Goal: Task Accomplishment & Management: Manage account settings

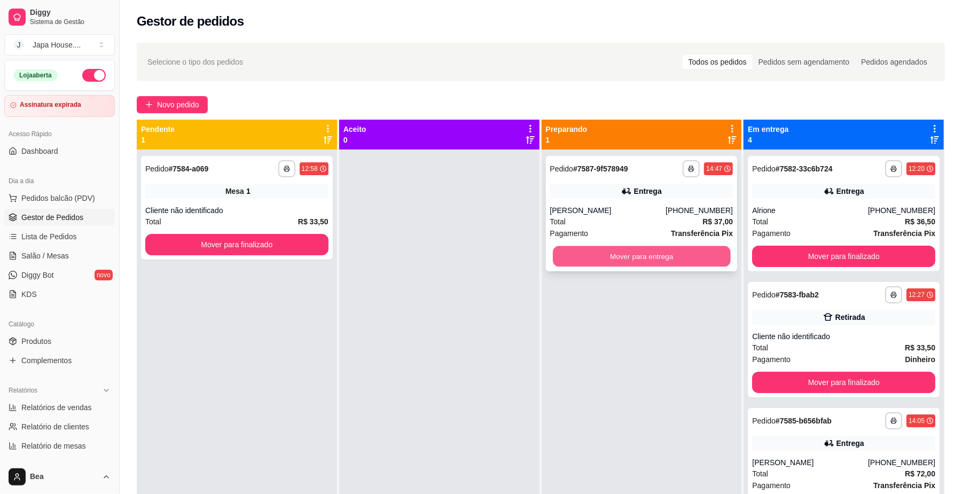
click at [627, 257] on button "Mover para entrega" at bounding box center [641, 256] width 177 height 21
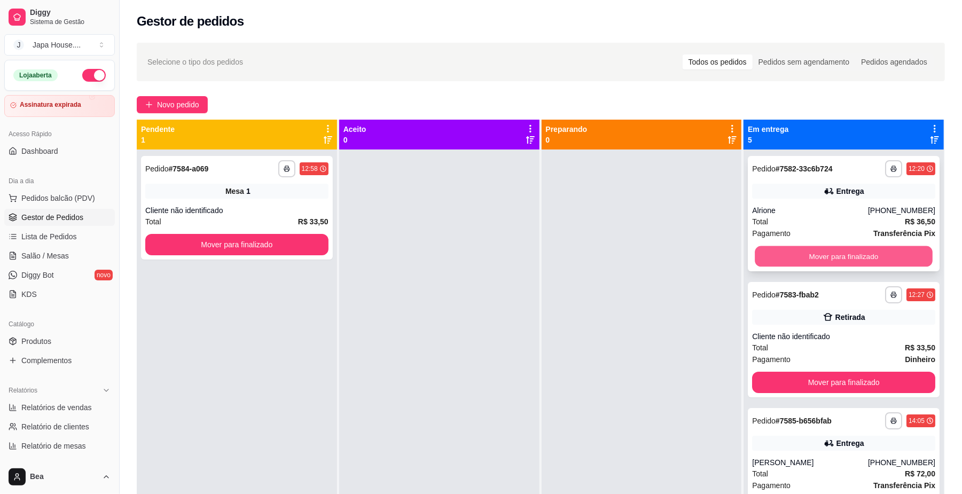
click at [774, 250] on button "Mover para finalizado" at bounding box center [842, 256] width 177 height 21
click at [784, 250] on button "Mover para finalizado" at bounding box center [842, 256] width 177 height 21
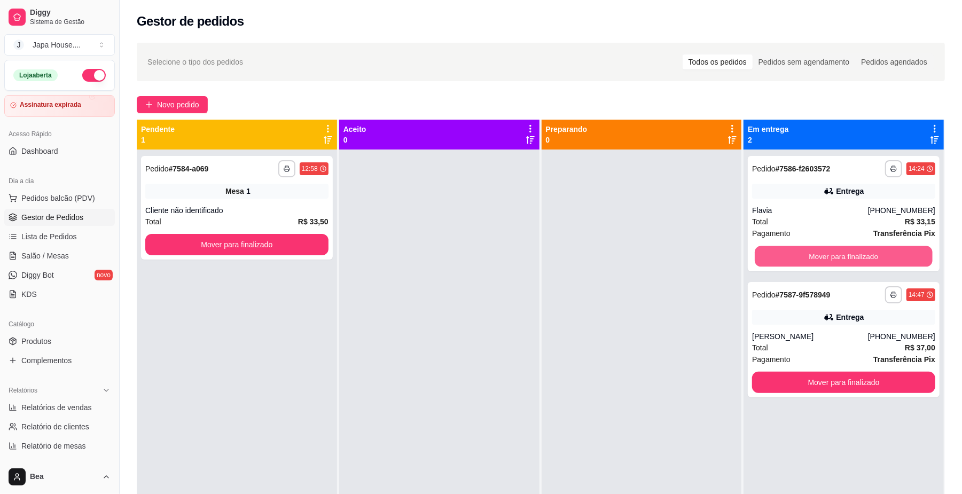
click at [784, 250] on button "Mover para finalizado" at bounding box center [842, 256] width 177 height 21
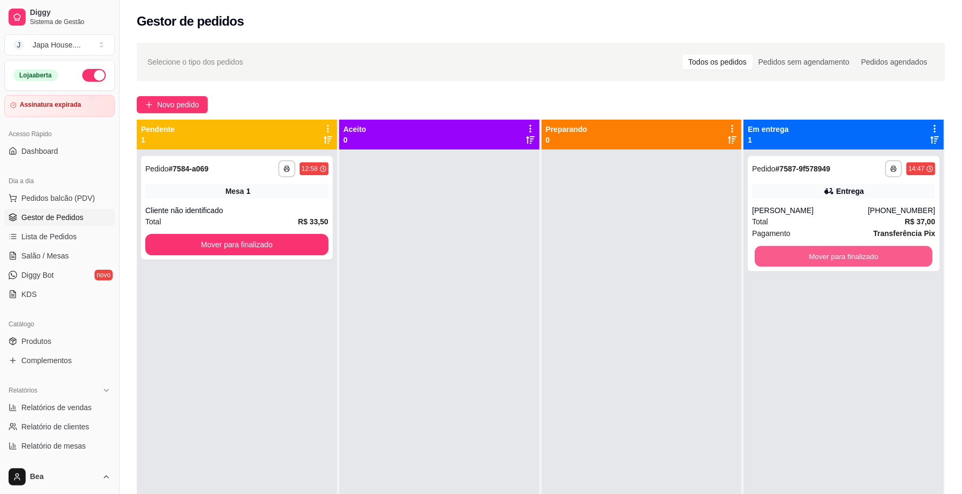
click at [784, 250] on button "Mover para finalizado" at bounding box center [842, 256] width 177 height 21
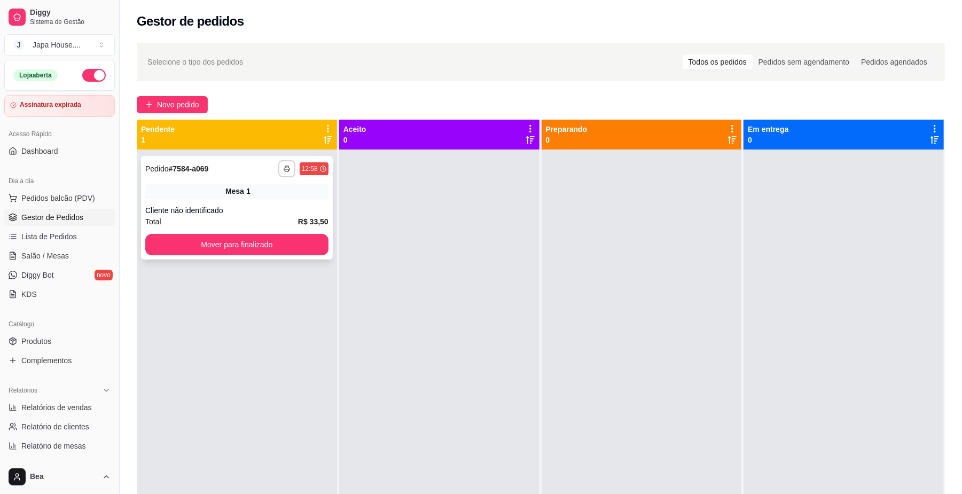
click at [200, 171] on strong "# 7584-a069" at bounding box center [189, 168] width 40 height 9
click at [79, 253] on link "Salão / Mesas" at bounding box center [59, 255] width 111 height 17
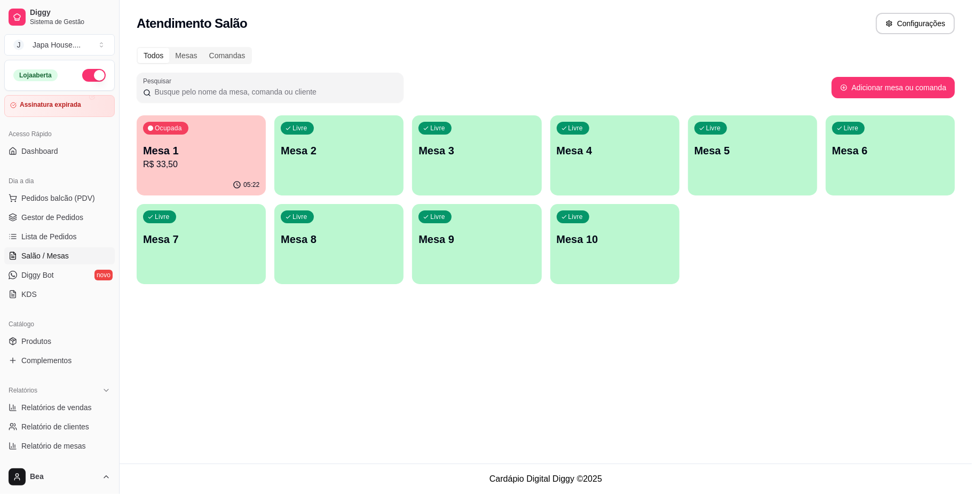
click at [220, 177] on div "05:22" at bounding box center [201, 185] width 129 height 21
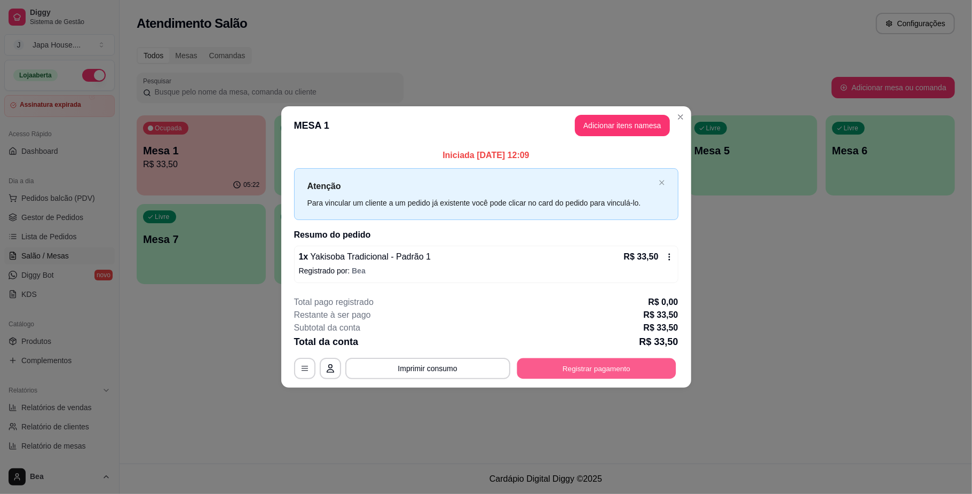
click at [562, 367] on button "Registrar pagamento" at bounding box center [596, 368] width 159 height 21
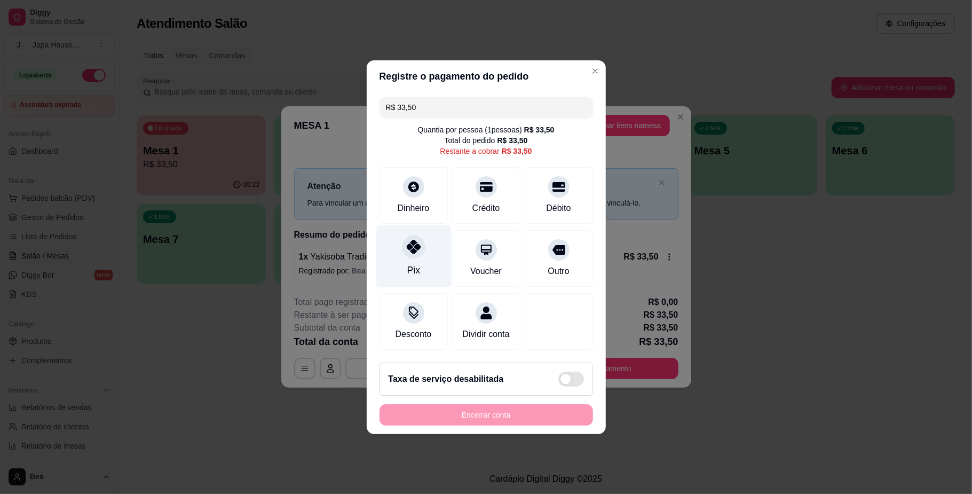
click at [399, 251] on div "Pix" at bounding box center [413, 256] width 75 height 62
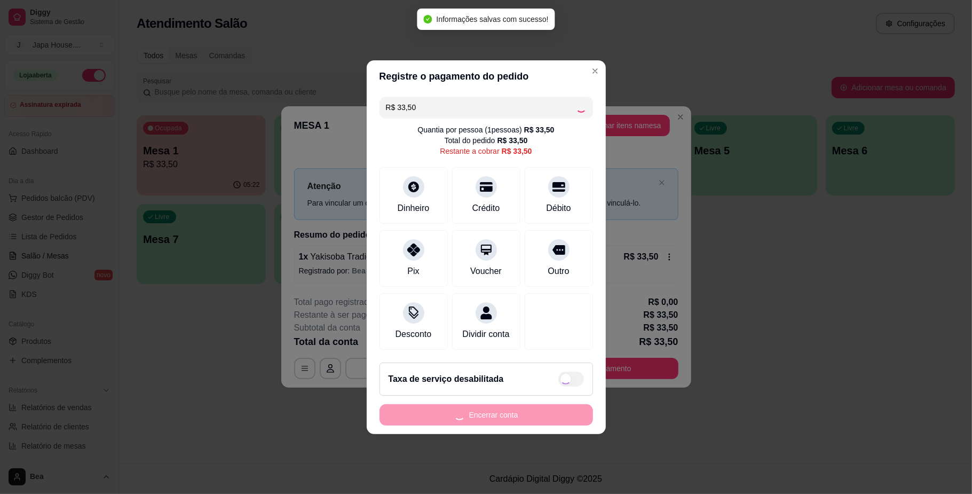
type input "R$ 0,00"
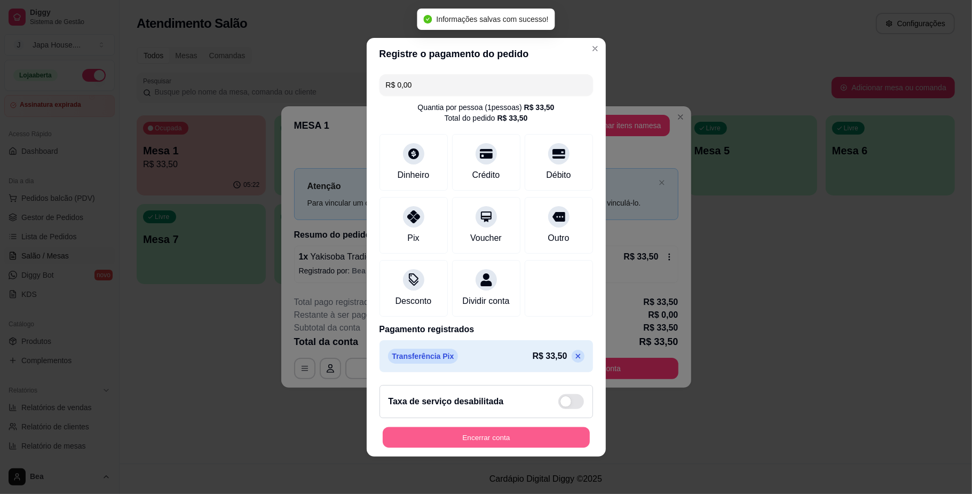
click at [497, 442] on button "Encerrar conta" at bounding box center [486, 437] width 207 height 21
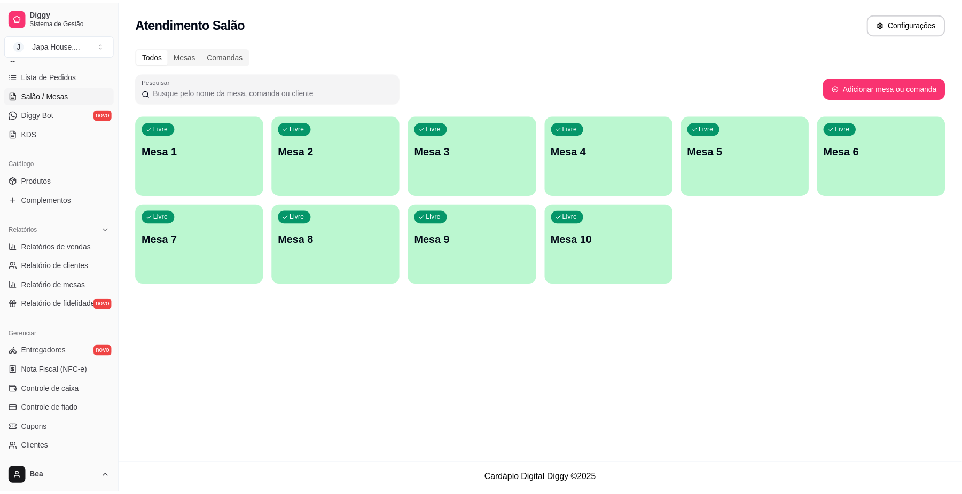
scroll to position [266, 0]
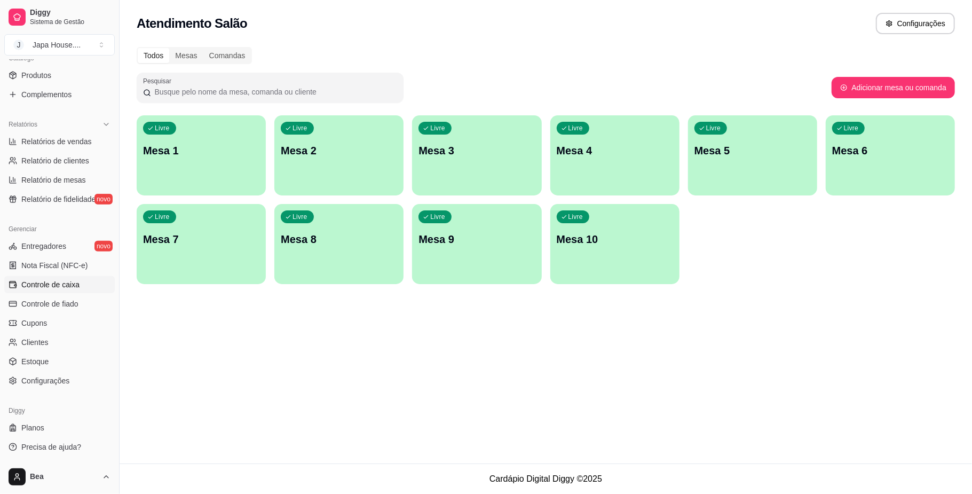
click at [89, 288] on link "Controle de caixa" at bounding box center [59, 284] width 111 height 17
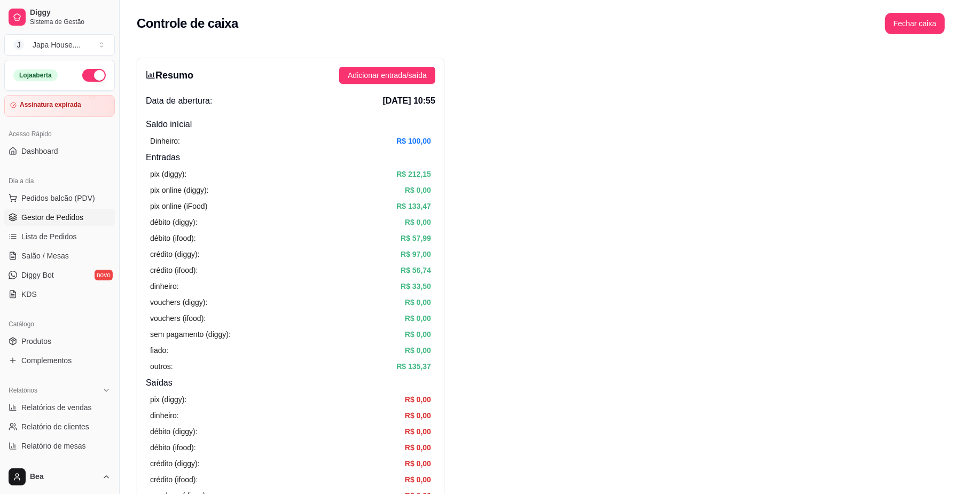
click at [81, 214] on span "Gestor de Pedidos" at bounding box center [52, 217] width 62 height 11
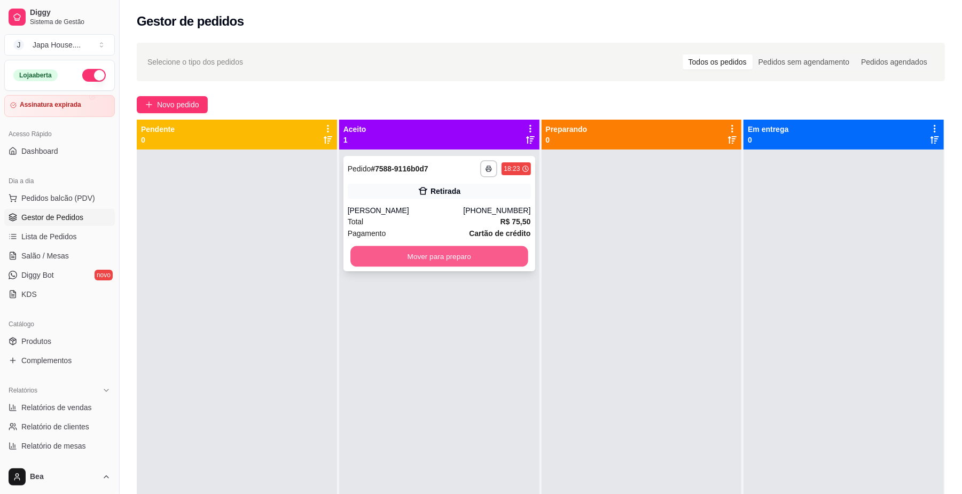
click at [405, 251] on button "Mover para preparo" at bounding box center [438, 256] width 177 height 21
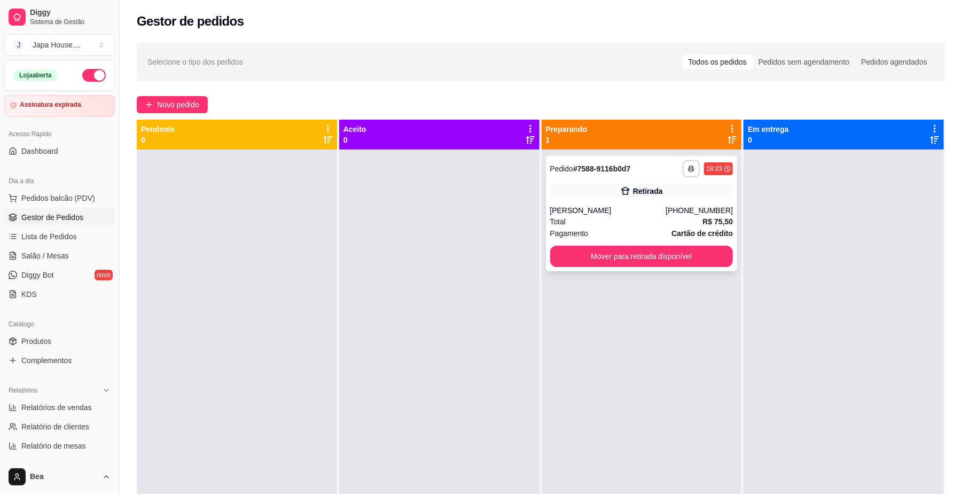
click at [635, 178] on div "**********" at bounding box center [642, 213] width 192 height 115
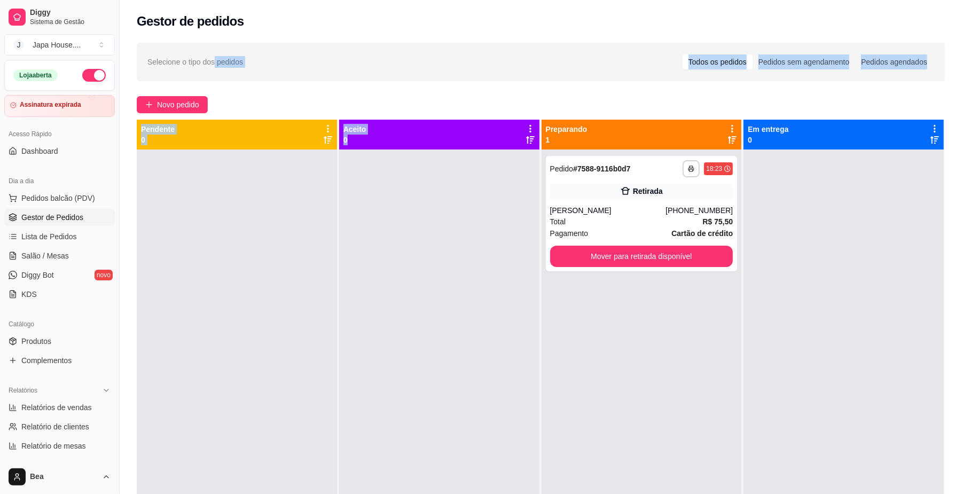
drag, startPoint x: 212, startPoint y: 49, endPoint x: 497, endPoint y: 274, distance: 362.5
click at [497, 274] on div "**********" at bounding box center [541, 331] width 842 height 590
click at [497, 274] on div at bounding box center [439, 396] width 200 height 494
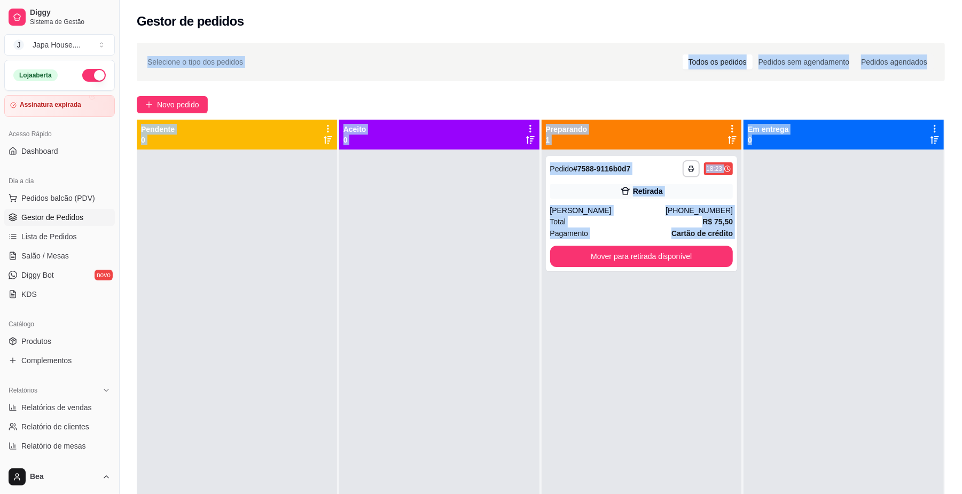
drag, startPoint x: 142, startPoint y: 43, endPoint x: 728, endPoint y: 321, distance: 648.9
click at [728, 321] on div "**********" at bounding box center [541, 331] width 842 height 590
click at [571, 318] on div "**********" at bounding box center [641, 396] width 200 height 494
drag, startPoint x: 137, startPoint y: 129, endPoint x: 863, endPoint y: 169, distance: 727.2
click at [863, 169] on div "**********" at bounding box center [541, 367] width 808 height 494
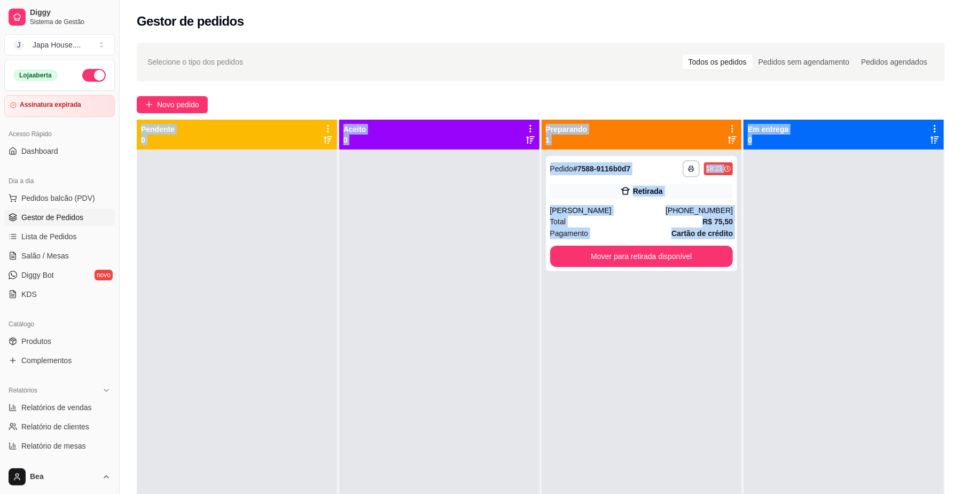
click at [822, 188] on div at bounding box center [843, 396] width 200 height 494
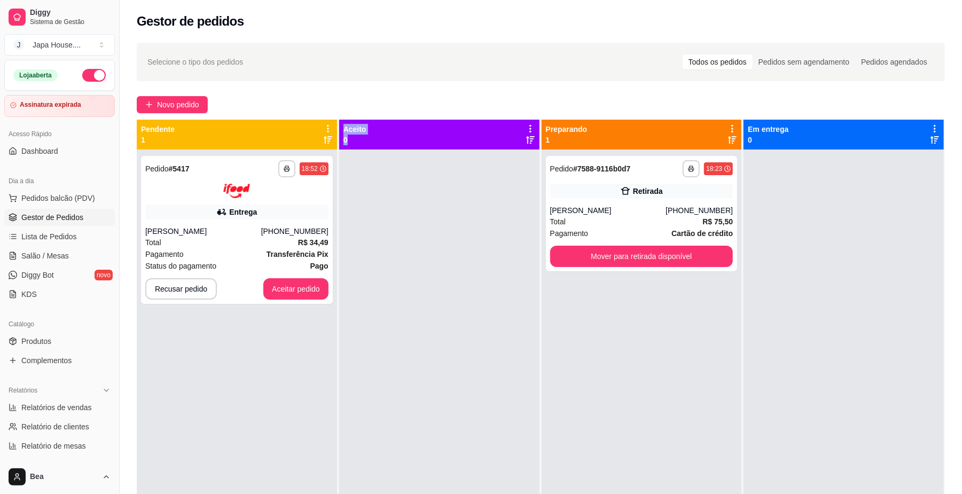
drag, startPoint x: 338, startPoint y: 121, endPoint x: 356, endPoint y: 144, distance: 28.9
click at [356, 144] on div "Aceito 0" at bounding box center [439, 135] width 200 height 30
click at [395, 247] on div at bounding box center [439, 396] width 200 height 494
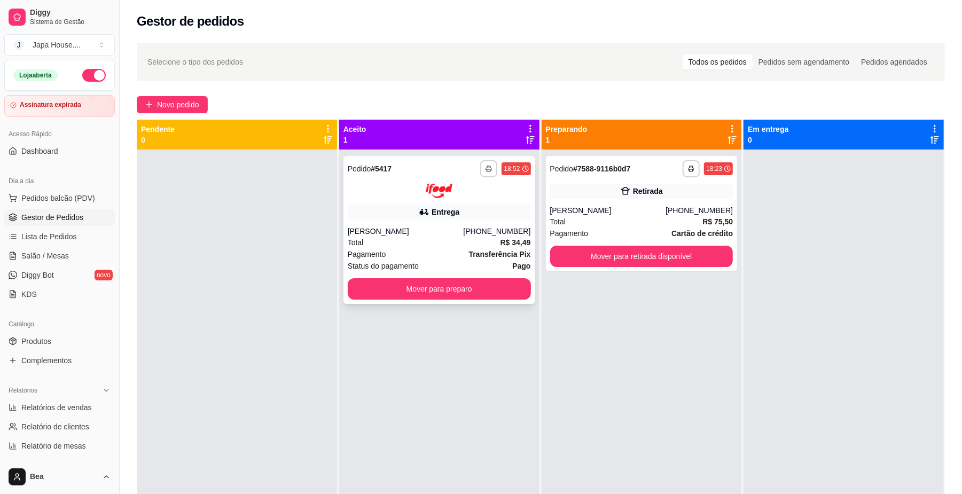
click at [475, 204] on div "Entrega" at bounding box center [439, 211] width 183 height 15
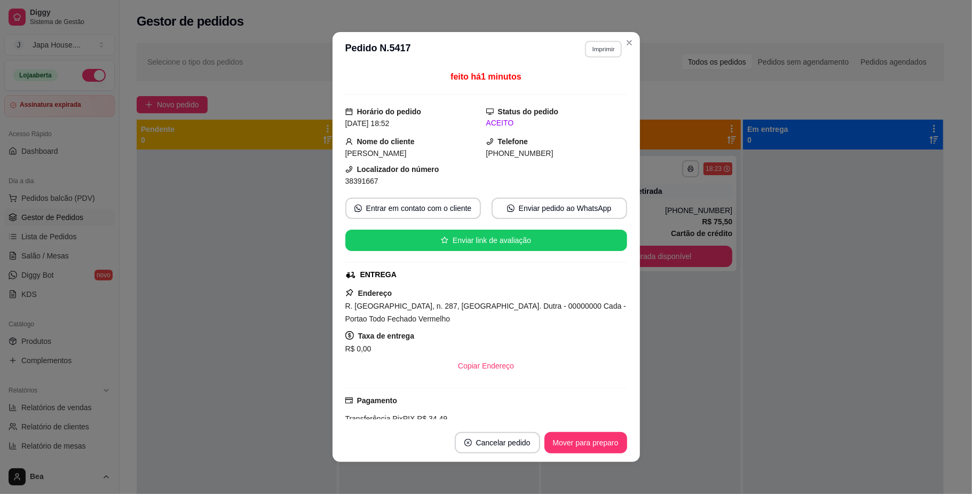
click at [598, 48] on button "Imprimir" at bounding box center [603, 49] width 37 height 17
click at [583, 105] on button "IMPRESSORA" at bounding box center [579, 107] width 75 height 17
click at [599, 48] on button "Imprimir" at bounding box center [604, 49] width 38 height 17
click at [579, 109] on button "IMPRESSORA" at bounding box center [579, 107] width 75 height 17
click at [594, 46] on button "Imprimir" at bounding box center [603, 49] width 37 height 17
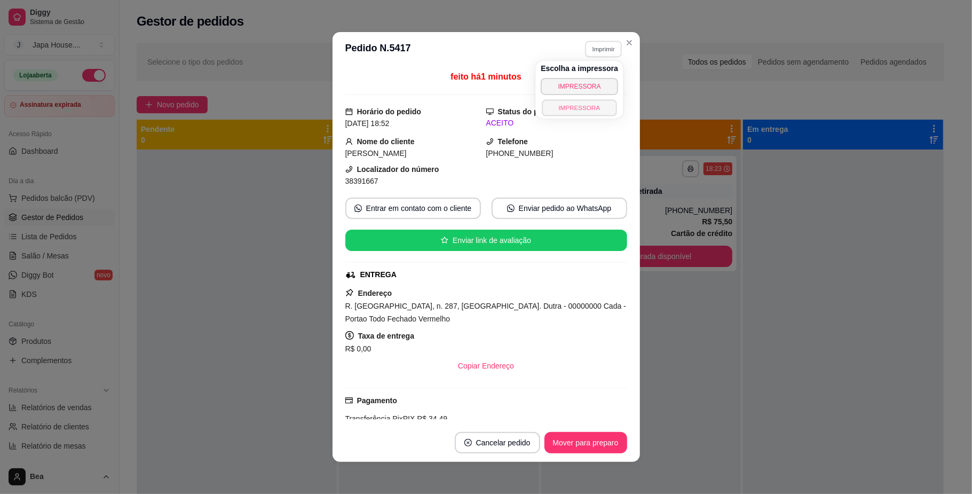
click at [577, 109] on button "IMPRESSORA" at bounding box center [579, 107] width 75 height 17
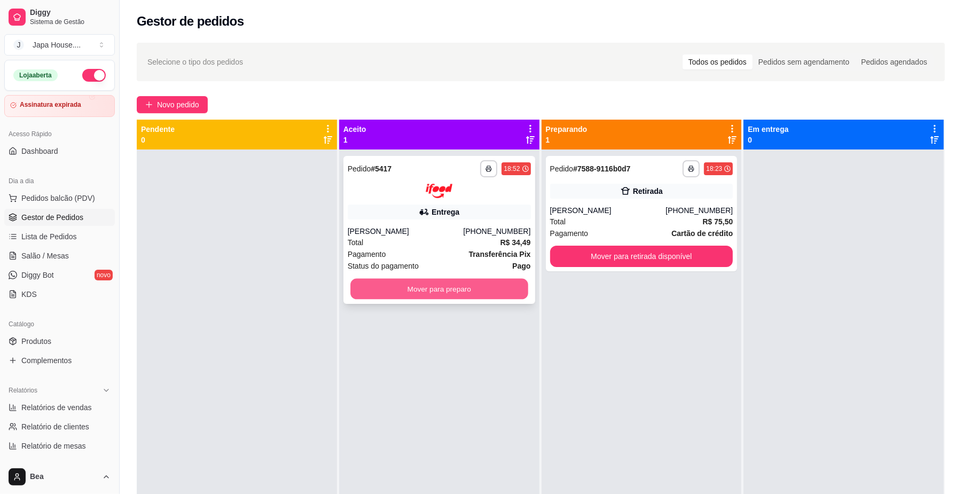
click at [432, 289] on button "Mover para preparo" at bounding box center [438, 288] width 177 height 21
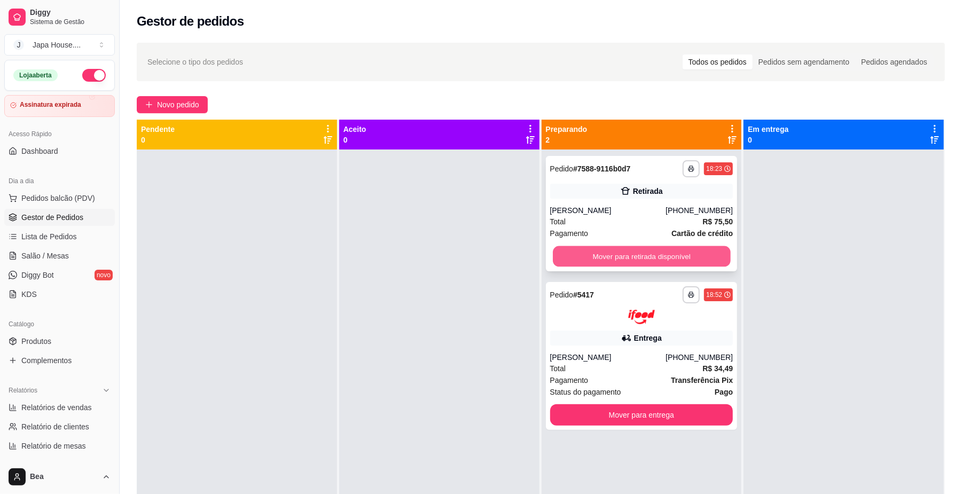
click at [695, 257] on button "Mover para retirada disponível" at bounding box center [641, 256] width 177 height 21
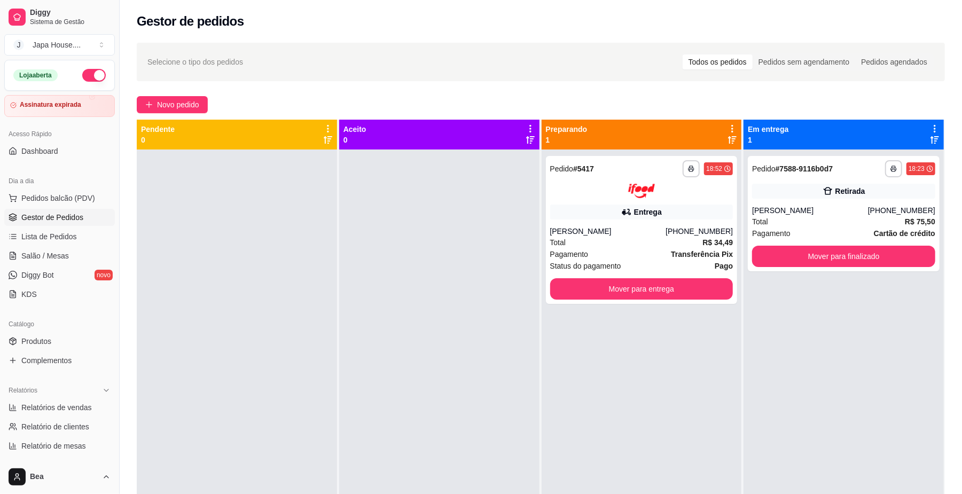
click at [532, 209] on div "**********" at bounding box center [541, 367] width 808 height 494
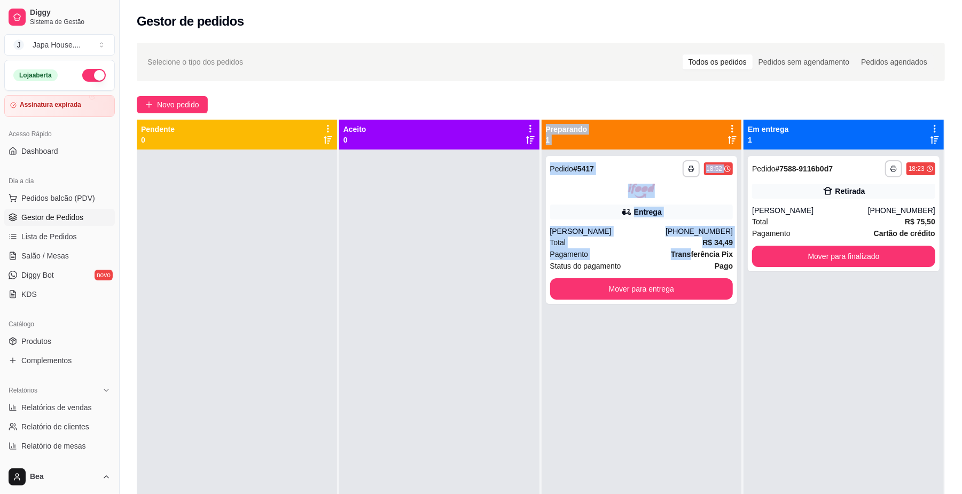
scroll to position [11, 0]
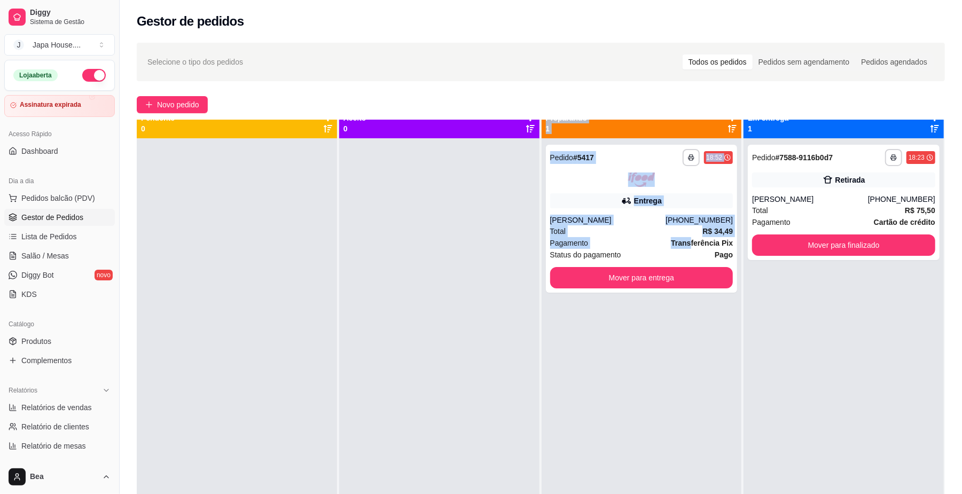
click at [494, 242] on div at bounding box center [439, 385] width 200 height 494
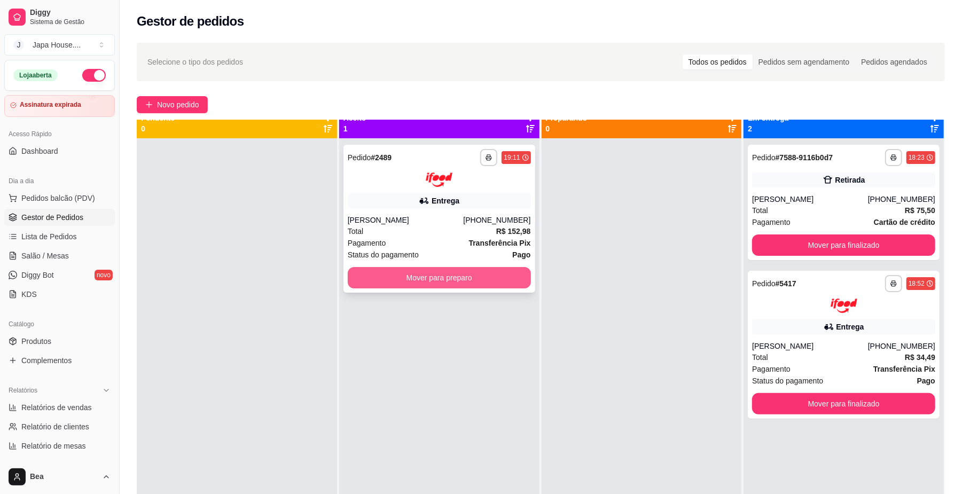
click at [506, 269] on button "Mover para preparo" at bounding box center [439, 277] width 183 height 21
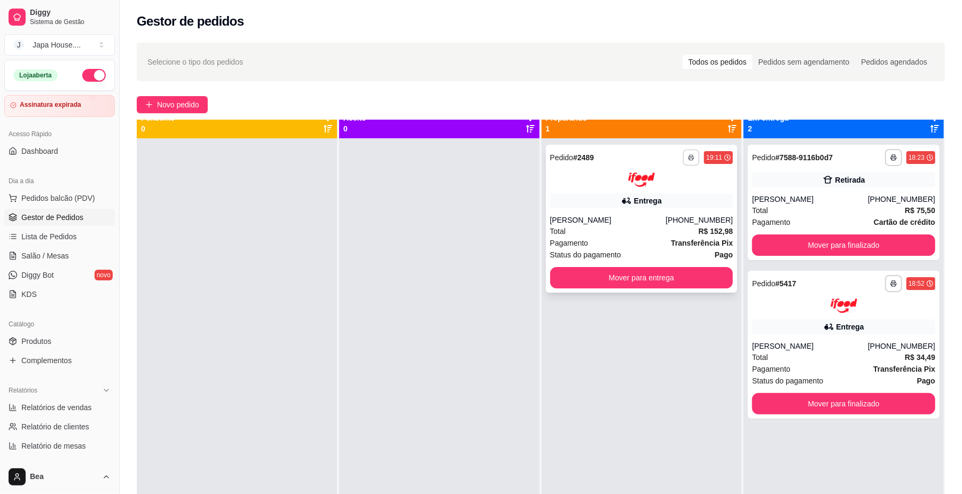
click at [688, 157] on icon "button" at bounding box center [691, 157] width 6 height 6
click at [668, 214] on button "IMPRESSORA" at bounding box center [655, 216] width 77 height 17
click at [688, 156] on icon "button" at bounding box center [691, 157] width 6 height 6
click at [671, 214] on button "IMPRESSORA" at bounding box center [655, 216] width 77 height 17
click at [684, 161] on button "button" at bounding box center [691, 157] width 17 height 17
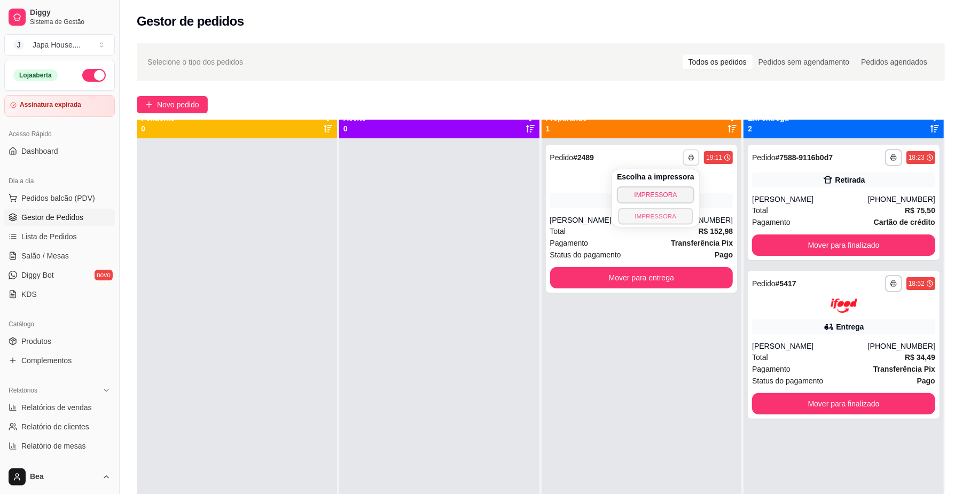
click at [678, 211] on button "IMPRESSORA" at bounding box center [655, 216] width 75 height 17
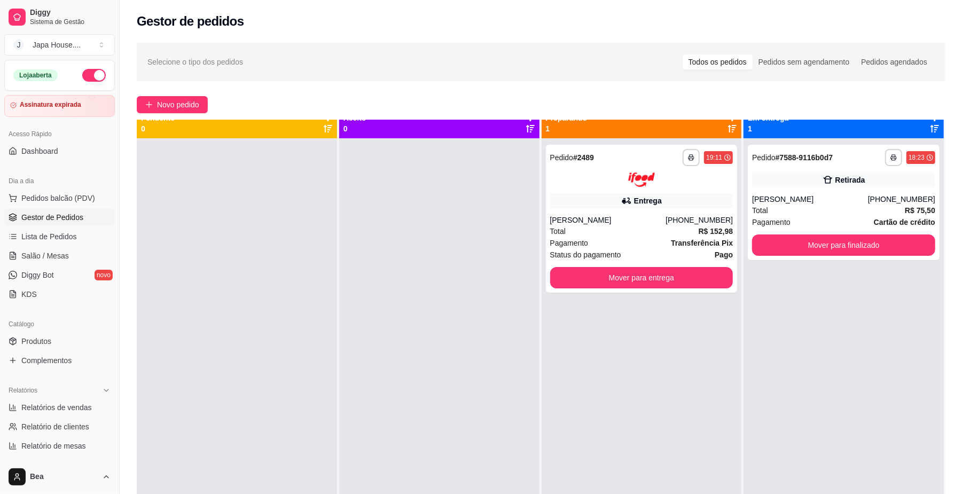
scroll to position [0, 0]
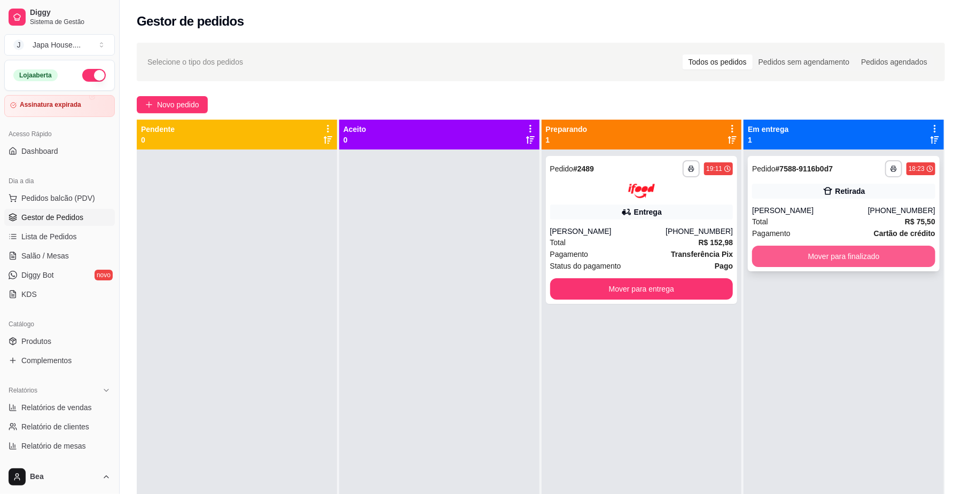
click at [851, 251] on button "Mover para finalizado" at bounding box center [843, 256] width 183 height 21
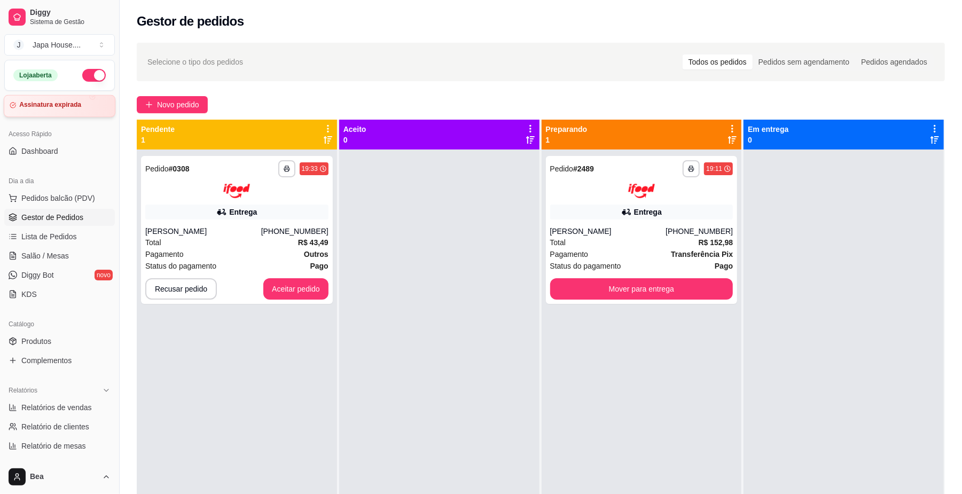
click at [73, 107] on article "Assinatura expirada" at bounding box center [50, 105] width 62 height 8
click at [286, 289] on button "Aceitar pedido" at bounding box center [295, 288] width 63 height 21
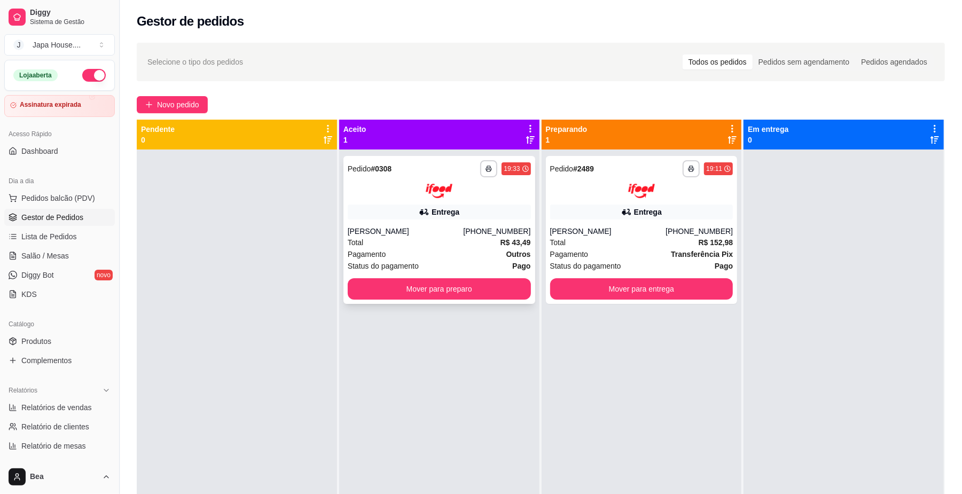
click at [475, 221] on div "**********" at bounding box center [439, 230] width 192 height 148
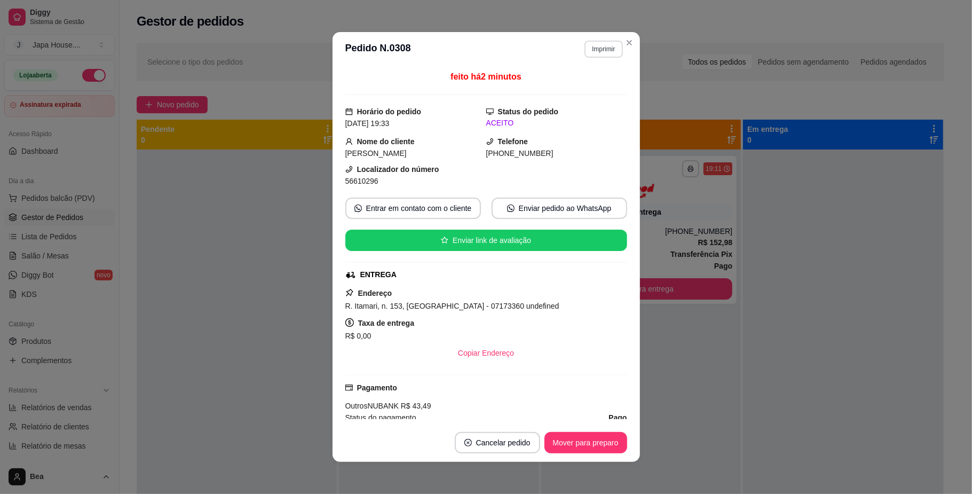
click at [599, 47] on button "Imprimir" at bounding box center [604, 49] width 38 height 17
click at [589, 112] on button "IMPRESSORA" at bounding box center [580, 108] width 75 height 17
click at [586, 50] on button "Imprimir" at bounding box center [603, 49] width 37 height 17
click at [586, 105] on button "IMPRESSORA" at bounding box center [579, 107] width 75 height 17
click at [592, 49] on button "Imprimir" at bounding box center [603, 49] width 37 height 17
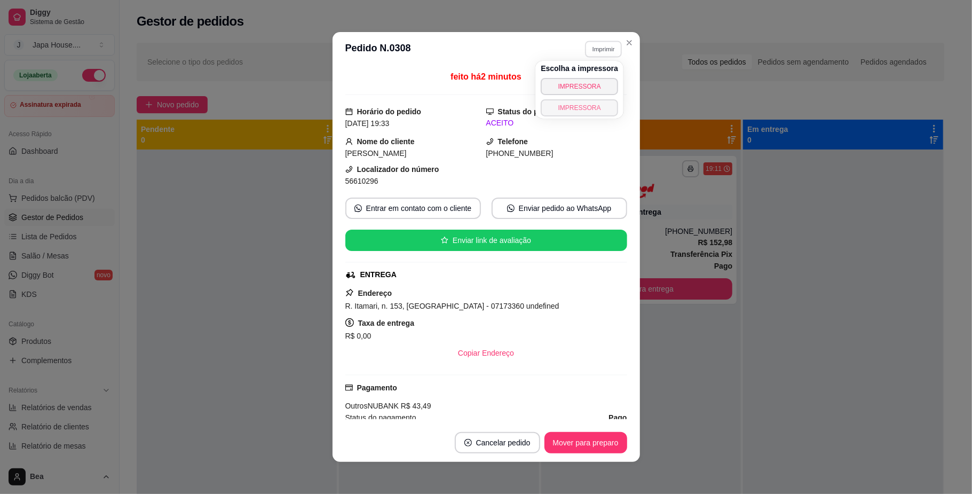
click at [588, 113] on button "IMPRESSORA" at bounding box center [579, 107] width 77 height 17
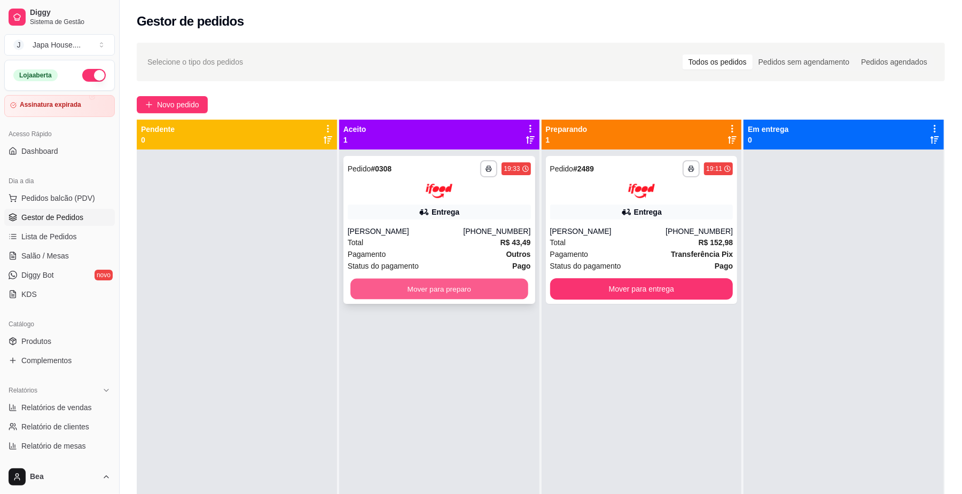
click at [469, 289] on button "Mover para preparo" at bounding box center [438, 288] width 177 height 21
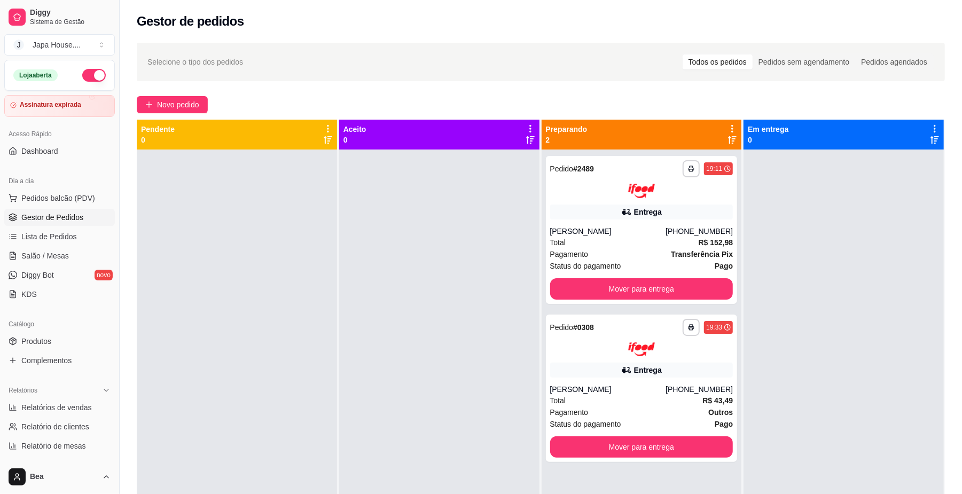
click at [469, 289] on div at bounding box center [439, 396] width 200 height 494
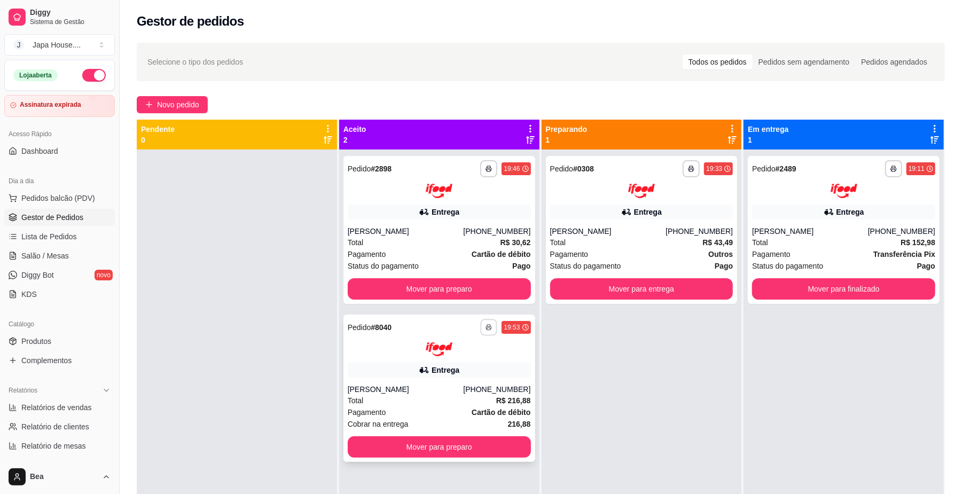
click at [487, 325] on polyline "button" at bounding box center [488, 326] width 3 height 2
click at [463, 387] on button "IMPRESSORA" at bounding box center [456, 385] width 77 height 17
click at [485, 327] on icon "button" at bounding box center [488, 327] width 6 height 6
click at [481, 381] on button "IMPRESSORA" at bounding box center [456, 385] width 77 height 17
click at [487, 326] on icon "button" at bounding box center [489, 327] width 6 height 6
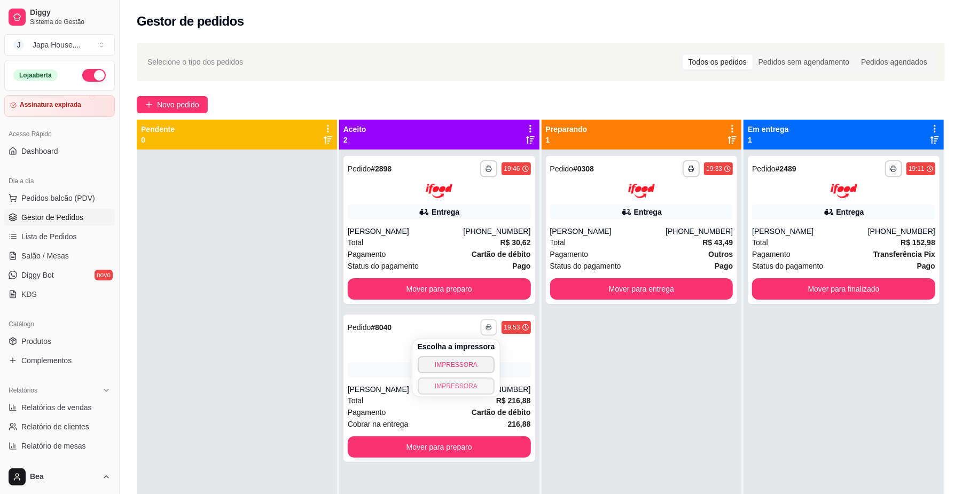
click at [476, 382] on button "IMPRESSORA" at bounding box center [456, 385] width 77 height 17
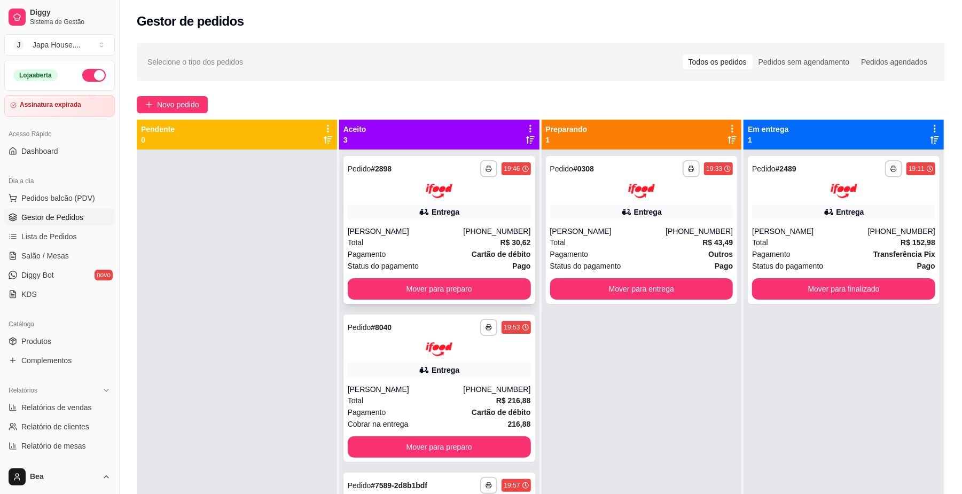
click at [451, 282] on button "Mover para preparo" at bounding box center [439, 288] width 183 height 21
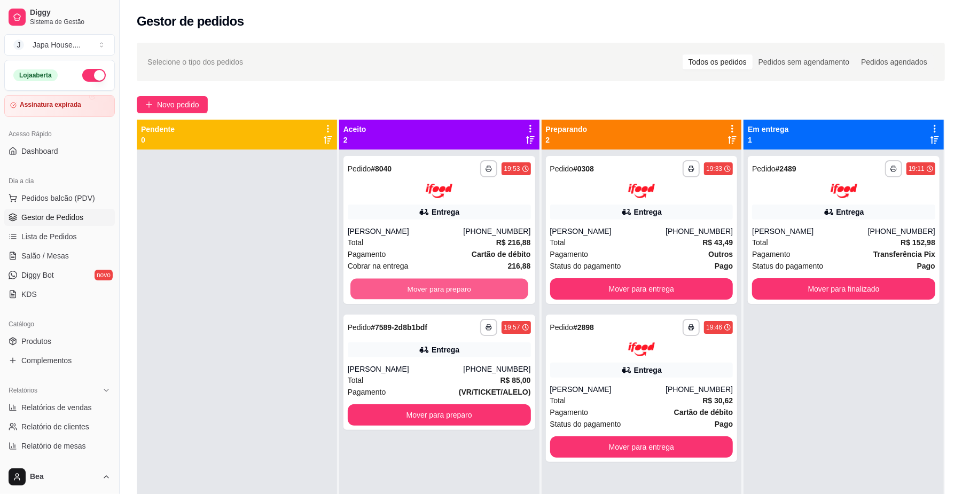
click at [451, 282] on button "Mover para preparo" at bounding box center [438, 288] width 177 height 21
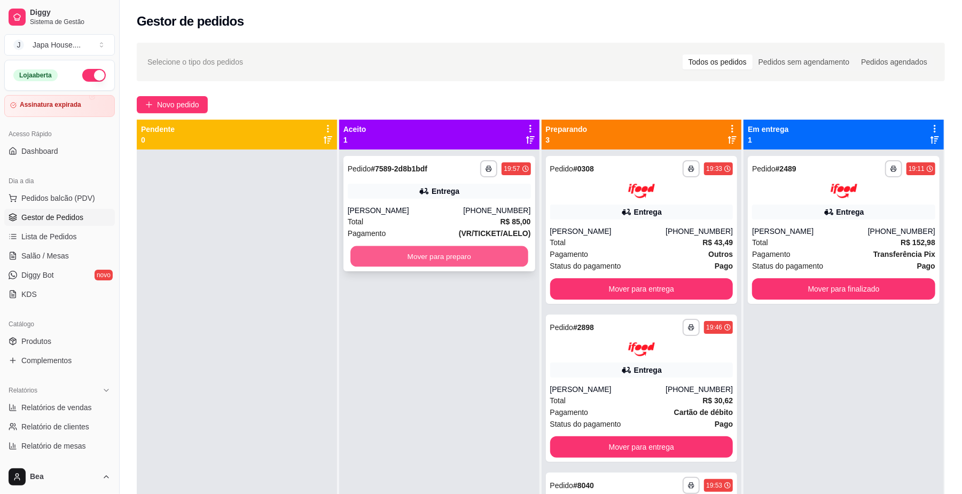
click at [472, 256] on button "Mover para preparo" at bounding box center [438, 256] width 177 height 21
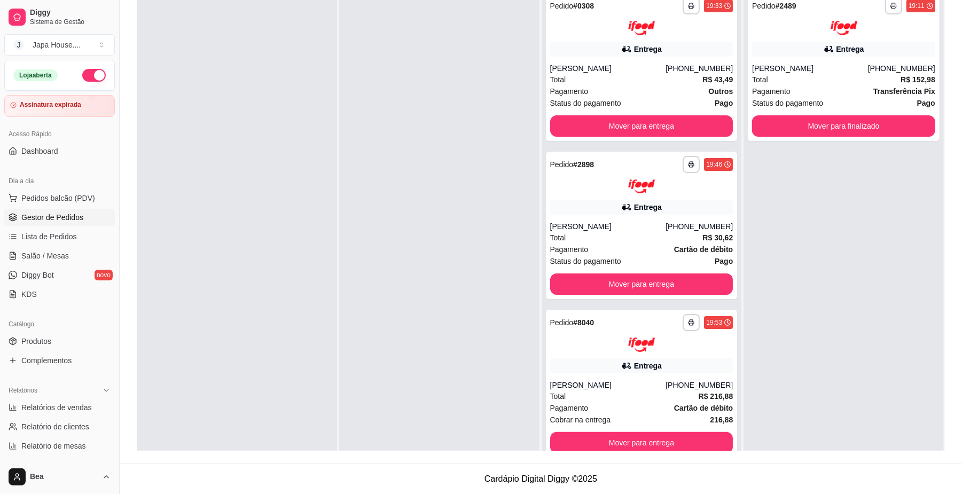
scroll to position [117, 0]
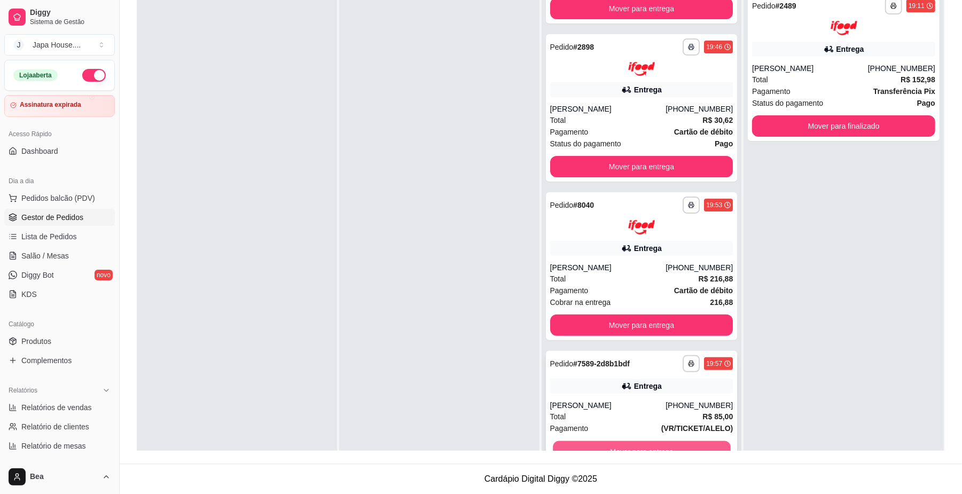
click at [690, 448] on button "Mover para entrega" at bounding box center [641, 450] width 177 height 21
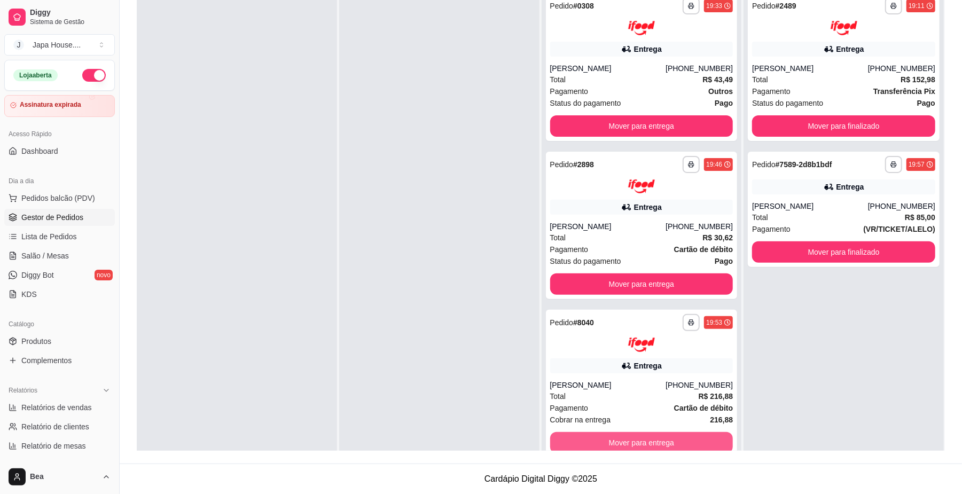
scroll to position [0, 0]
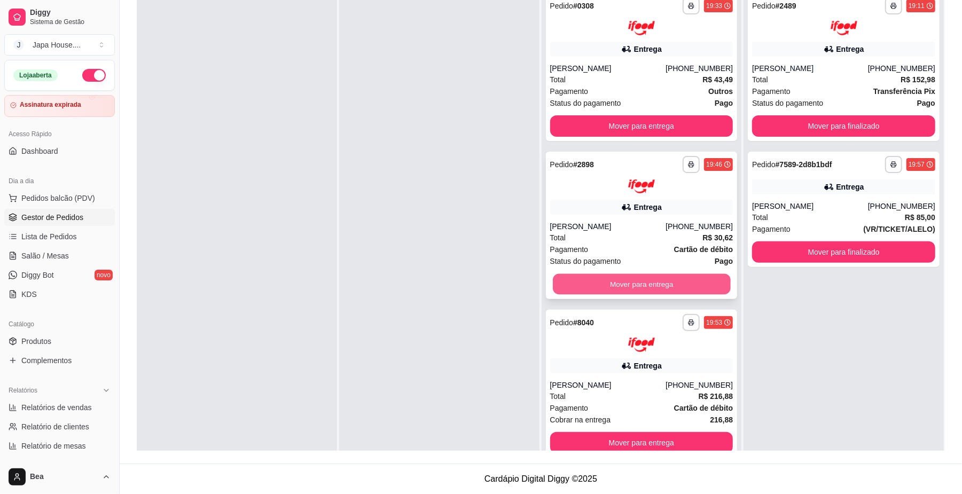
click at [645, 287] on button "Mover para entrega" at bounding box center [641, 284] width 177 height 21
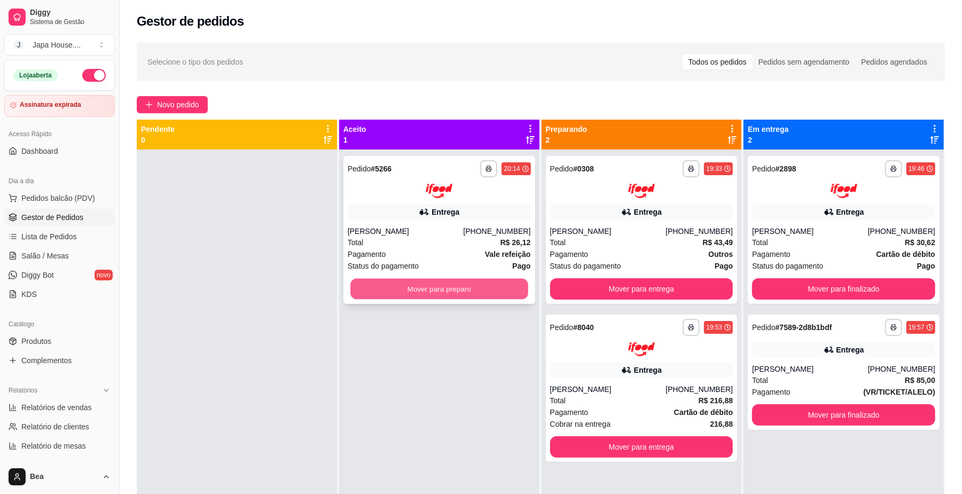
click at [474, 292] on button "Mover para preparo" at bounding box center [438, 288] width 177 height 21
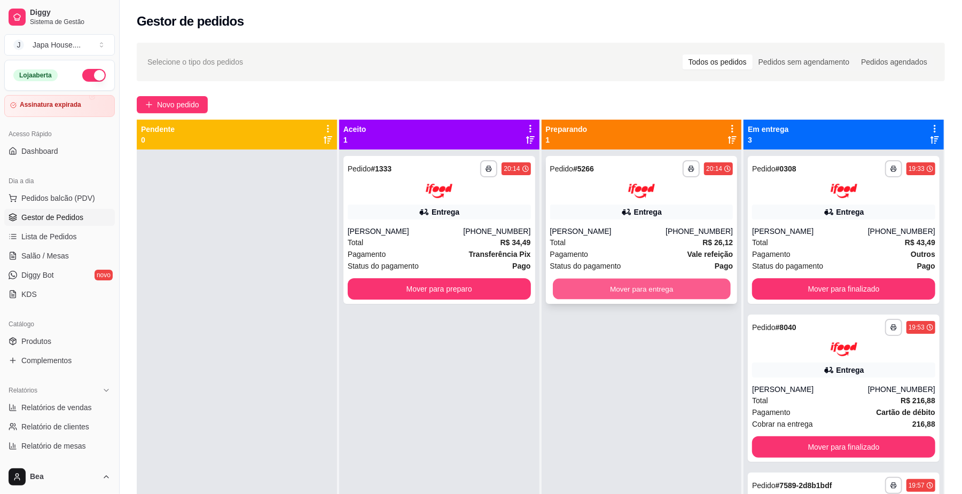
click at [687, 284] on button "Mover para entrega" at bounding box center [641, 288] width 177 height 21
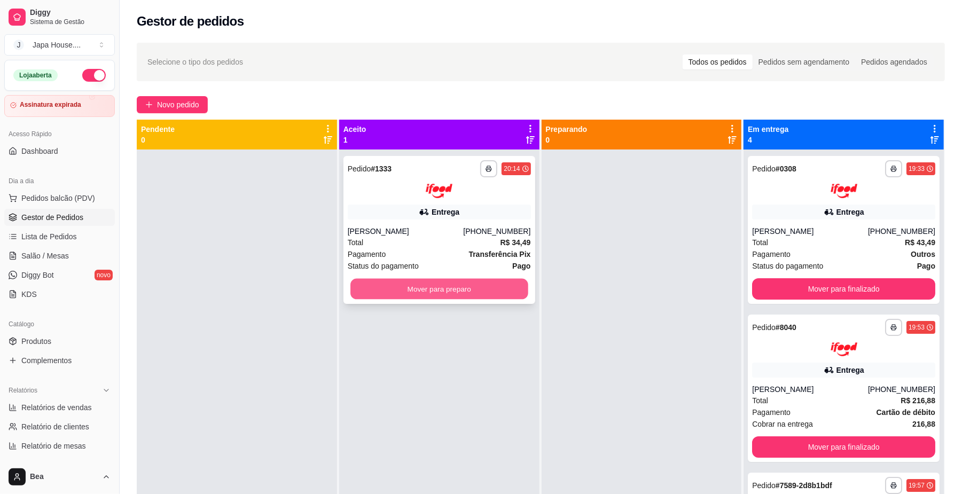
click at [508, 286] on button "Mover para preparo" at bounding box center [438, 288] width 177 height 21
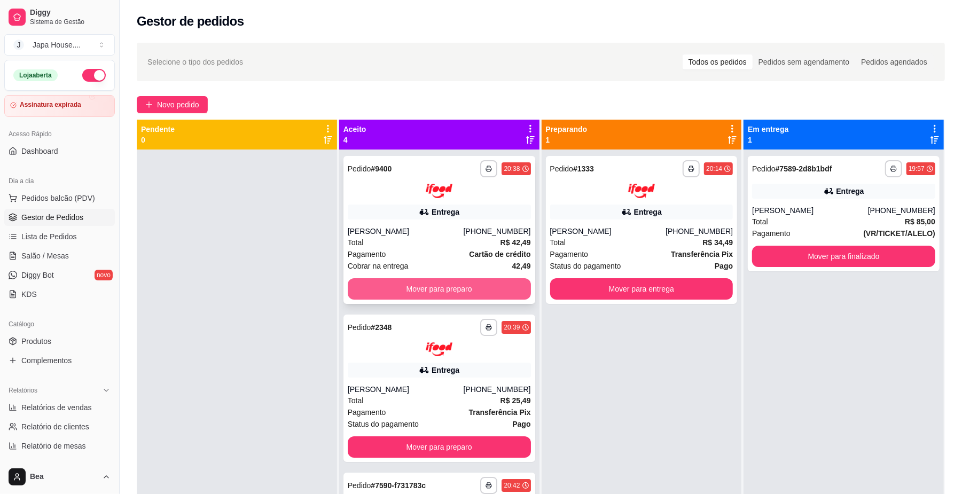
click at [481, 282] on button "Mover para preparo" at bounding box center [439, 288] width 183 height 21
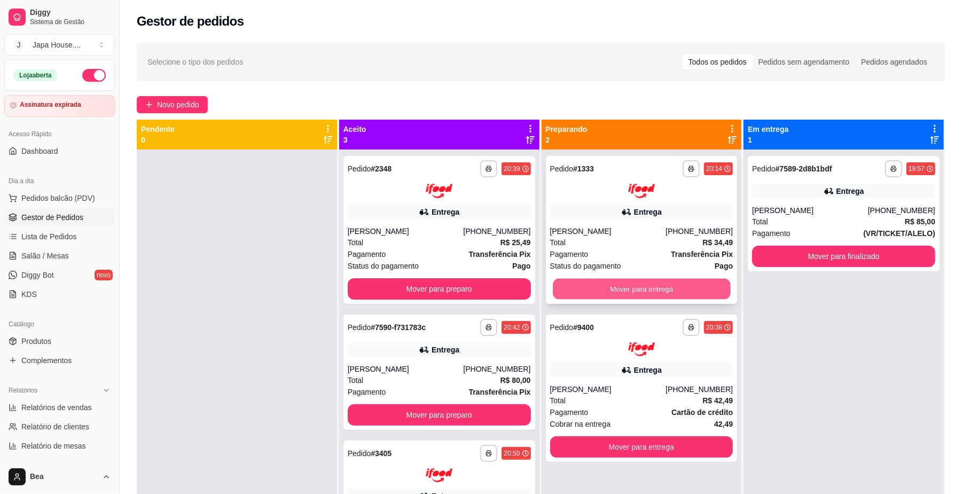
click at [569, 283] on button "Mover para entrega" at bounding box center [641, 288] width 177 height 21
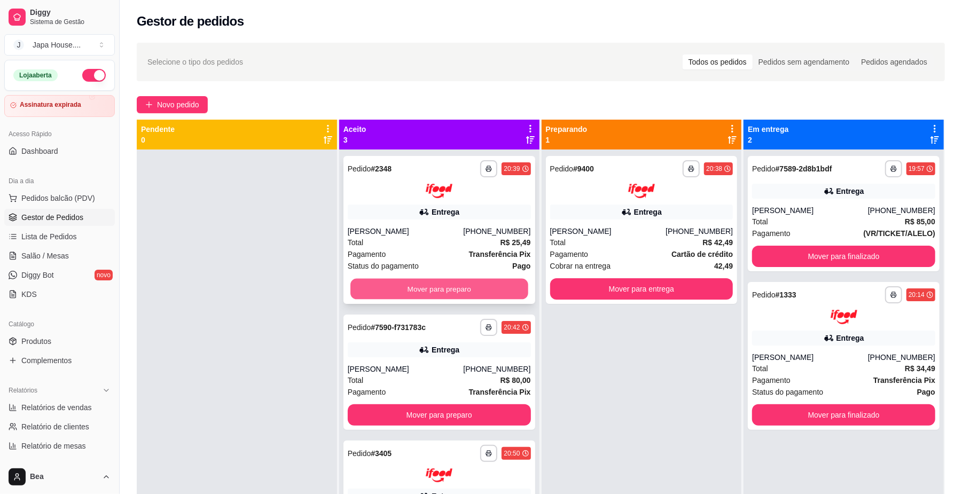
click at [477, 289] on button "Mover para preparo" at bounding box center [438, 288] width 177 height 21
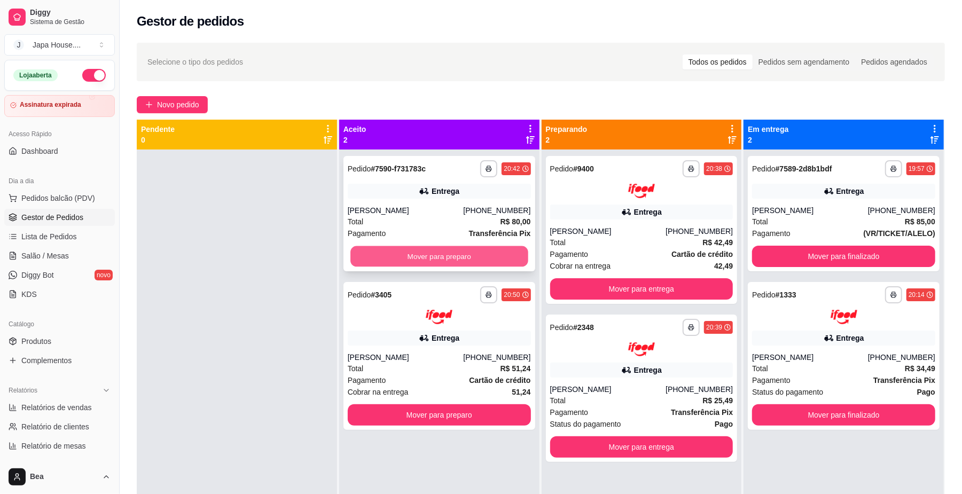
click at [474, 253] on button "Mover para preparo" at bounding box center [438, 256] width 177 height 21
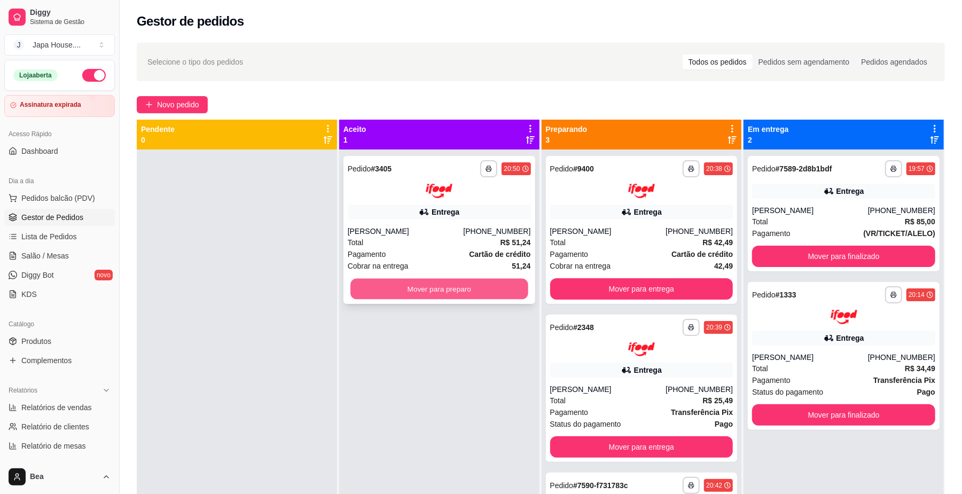
click at [482, 297] on button "Mover para preparo" at bounding box center [438, 288] width 177 height 21
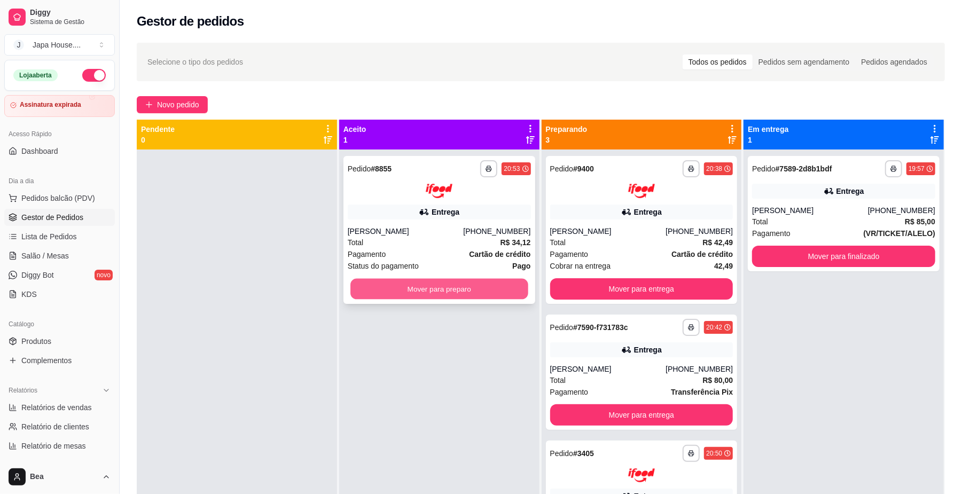
click at [448, 285] on button "Mover para preparo" at bounding box center [438, 288] width 177 height 21
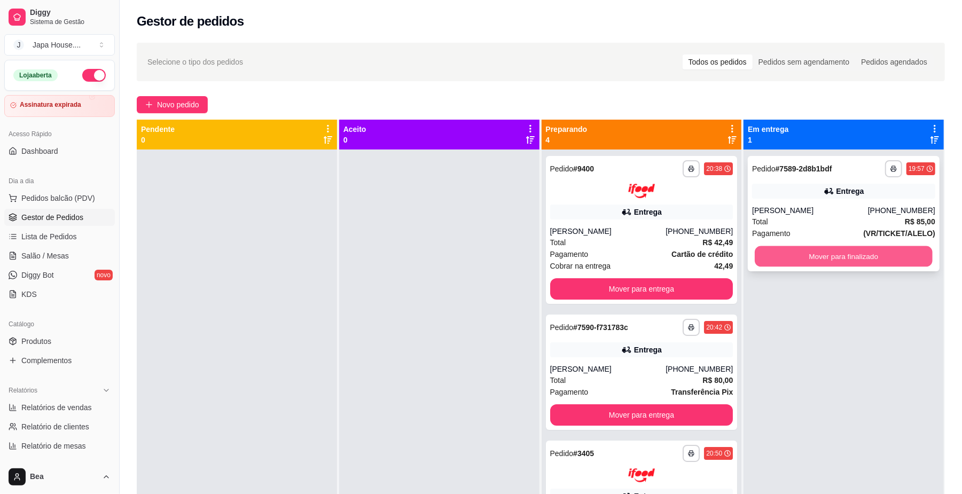
click at [796, 250] on button "Mover para finalizado" at bounding box center [842, 256] width 177 height 21
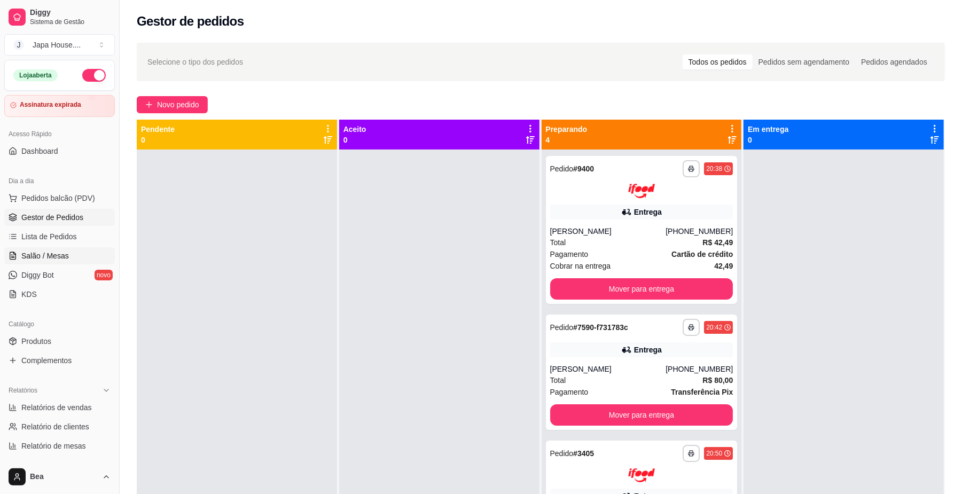
click at [45, 257] on span "Salão / Mesas" at bounding box center [45, 255] width 48 height 11
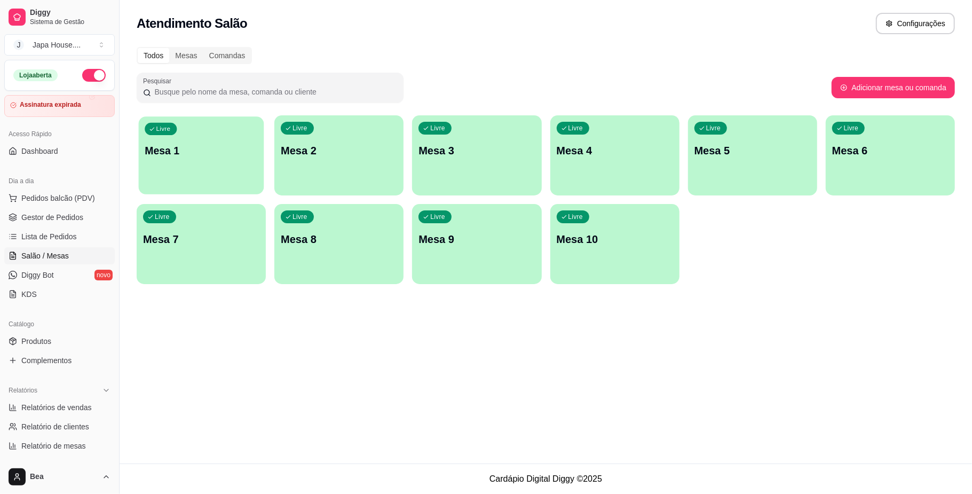
click at [179, 165] on div "Livre Mesa 1" at bounding box center [201, 148] width 125 height 65
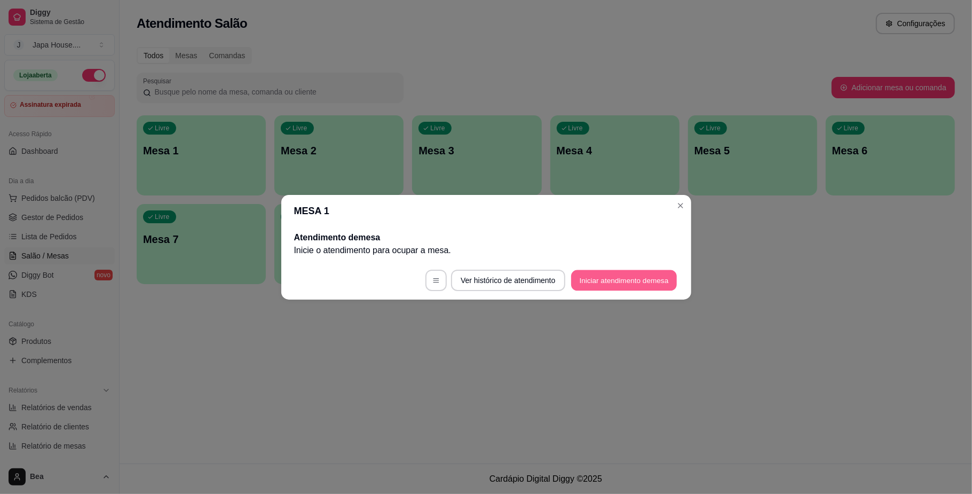
click at [617, 278] on button "Iniciar atendimento de mesa" at bounding box center [624, 280] width 106 height 21
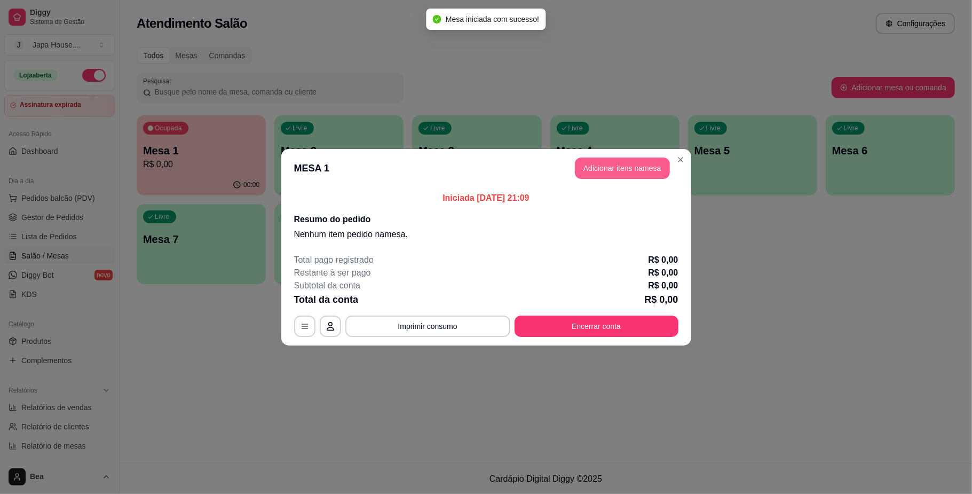
click at [613, 171] on button "Adicionar itens na mesa" at bounding box center [622, 167] width 95 height 21
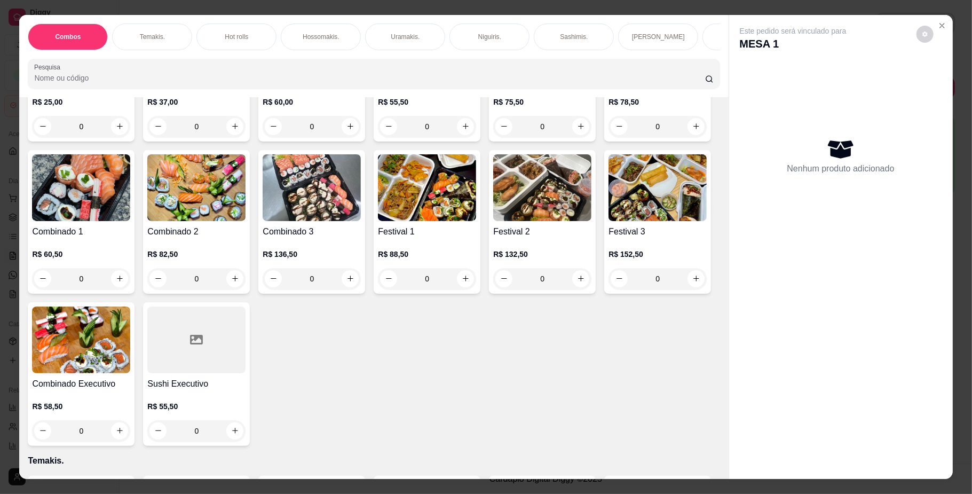
scroll to position [191, 0]
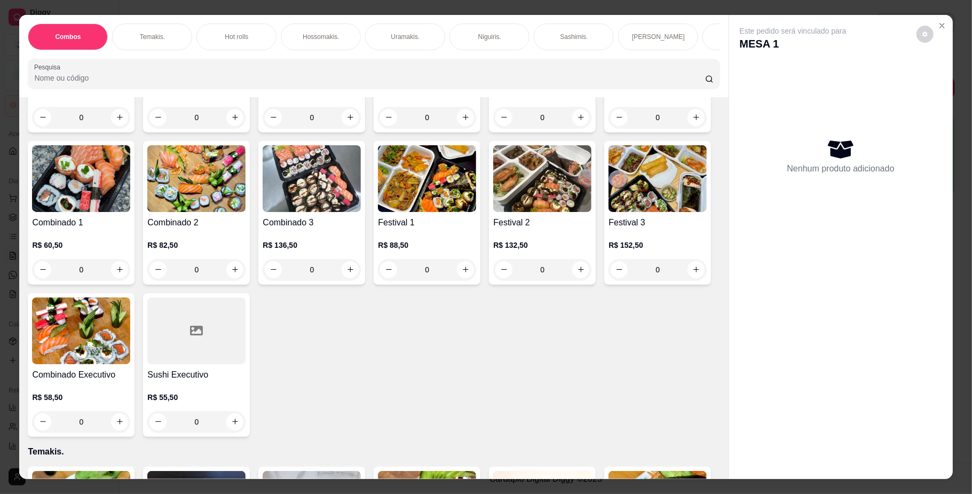
click at [493, 212] on img at bounding box center [542, 178] width 98 height 67
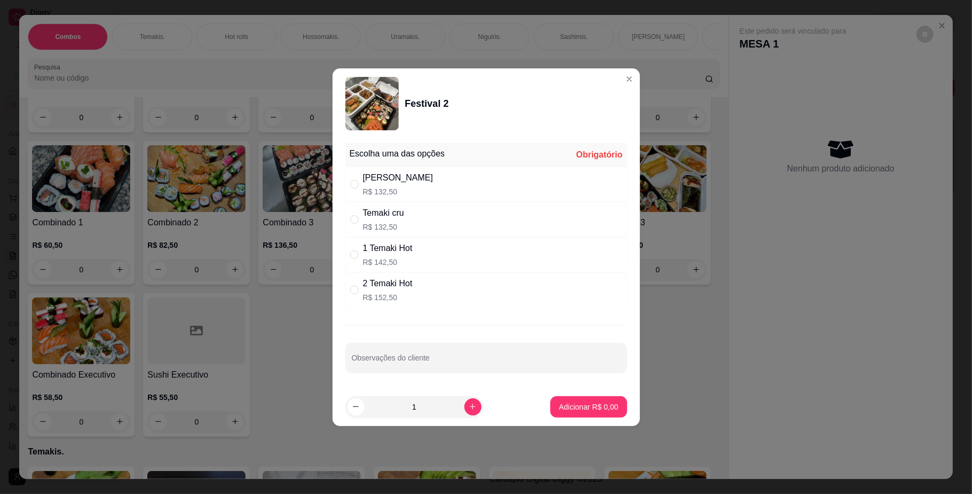
click at [408, 176] on div "[PERSON_NAME]" at bounding box center [398, 177] width 70 height 13
radio input "true"
click at [564, 414] on button "Adicionar R$ 132,50" at bounding box center [585, 406] width 82 height 21
type input "1"
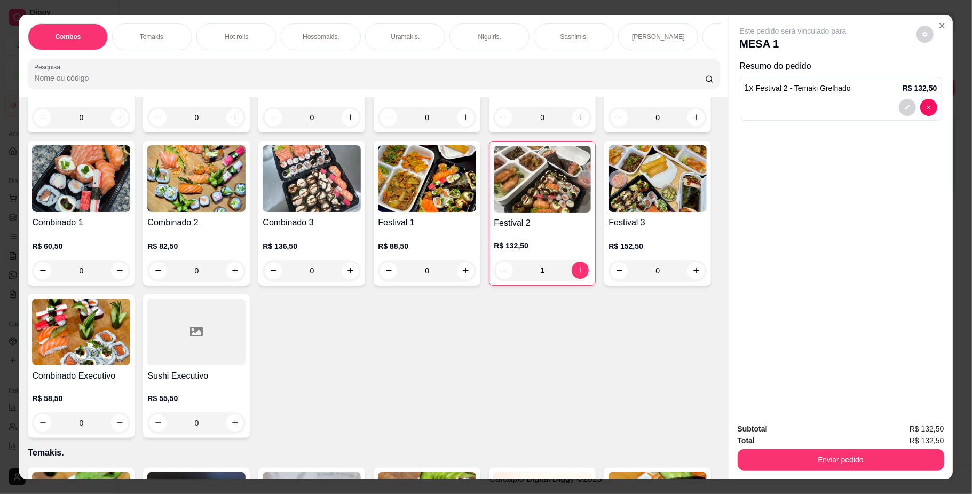
scroll to position [0, 605]
click at [225, 34] on p "Bebidas." at bounding box center [221, 37] width 25 height 9
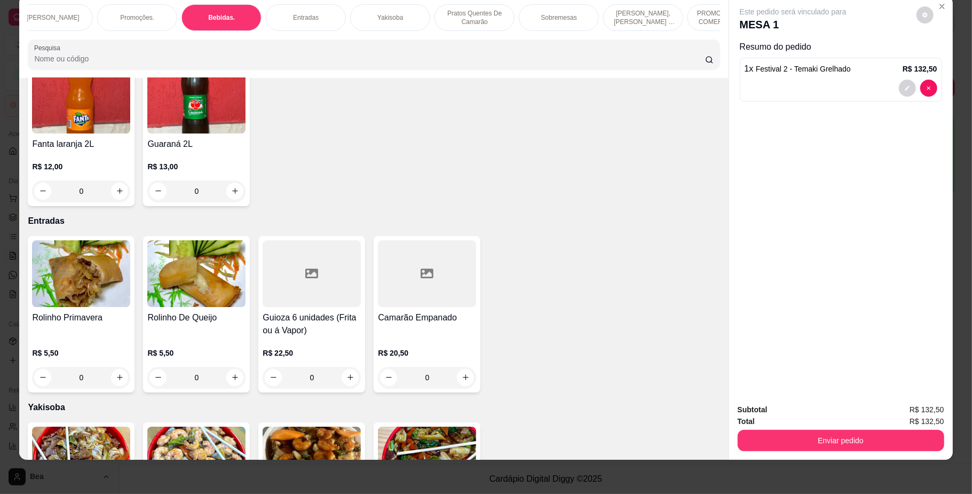
scroll to position [2672, 0]
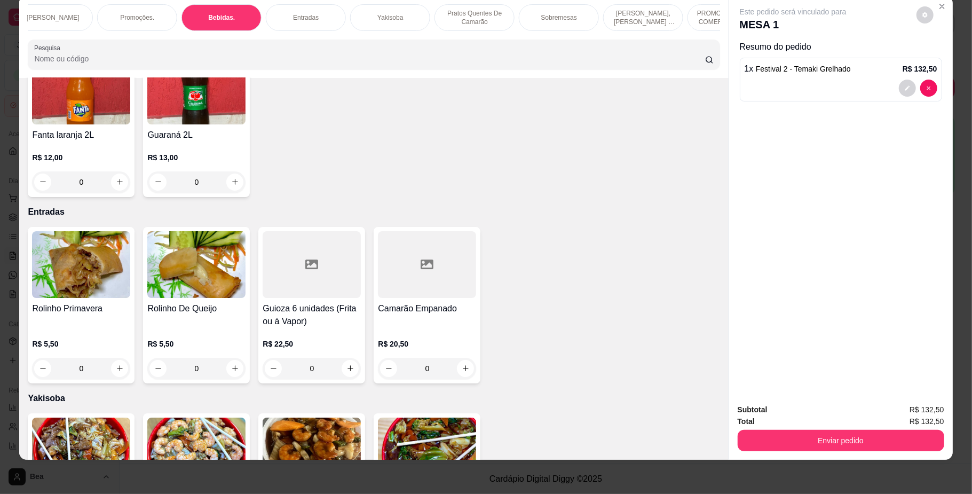
click at [577, 34] on icon "increase-product-quantity" at bounding box center [581, 30] width 8 height 8
type input "1"
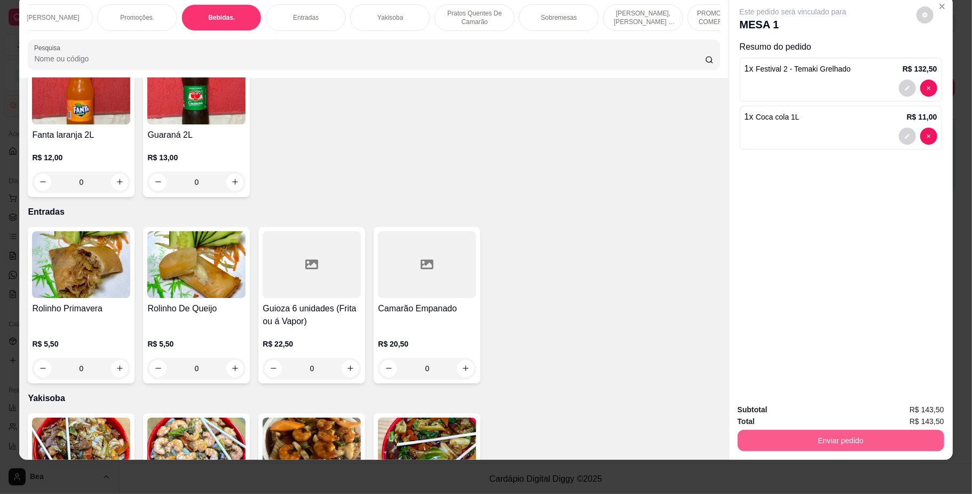
click at [765, 444] on button "Enviar pedido" at bounding box center [841, 440] width 207 height 21
click at [792, 408] on button "Não registrar e enviar pedido" at bounding box center [805, 415] width 108 height 20
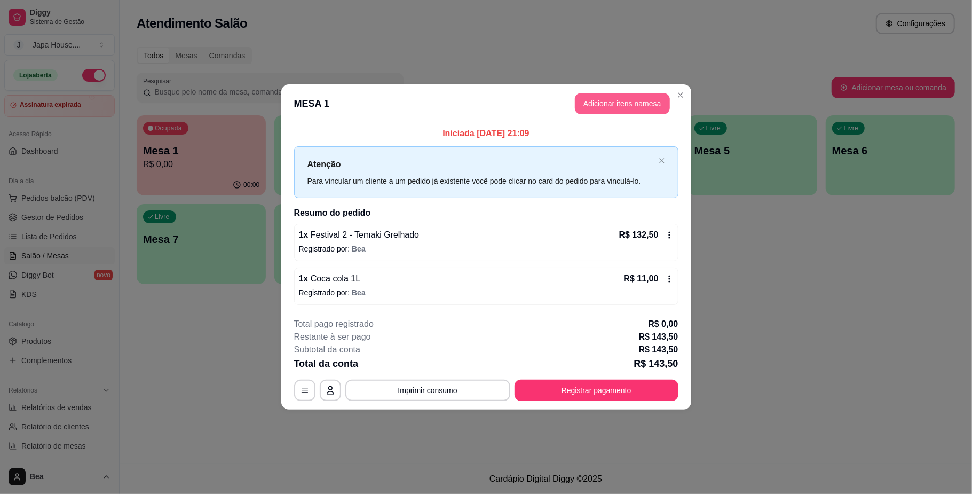
click at [625, 105] on button "Adicionar itens na mesa" at bounding box center [622, 103] width 95 height 21
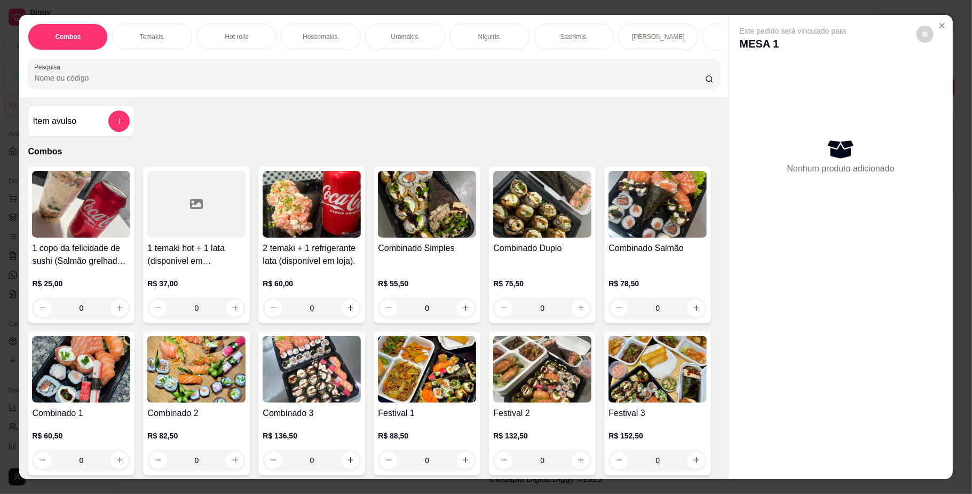
scroll to position [0, 605]
click at [697, 39] on p "PROMOÇÕES PARA COMER NO LOCAL" at bounding box center [728, 36] width 62 height 17
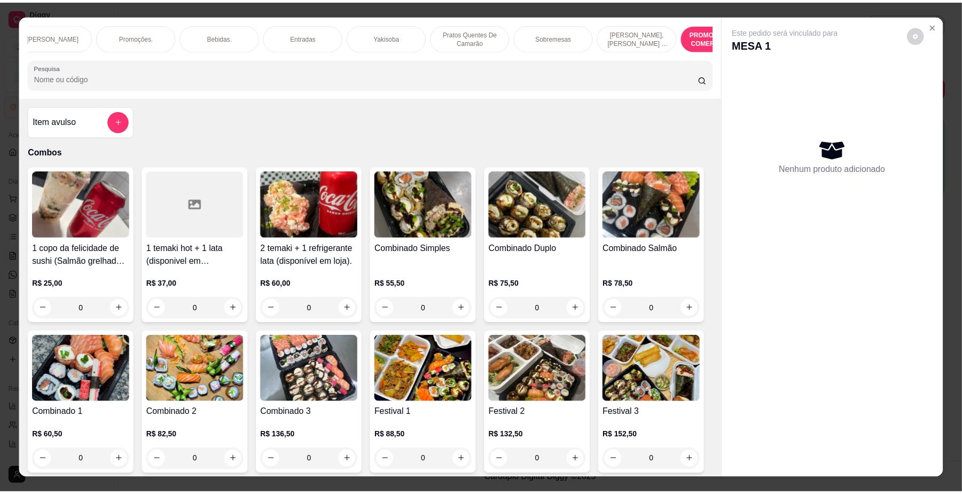
scroll to position [19, 0]
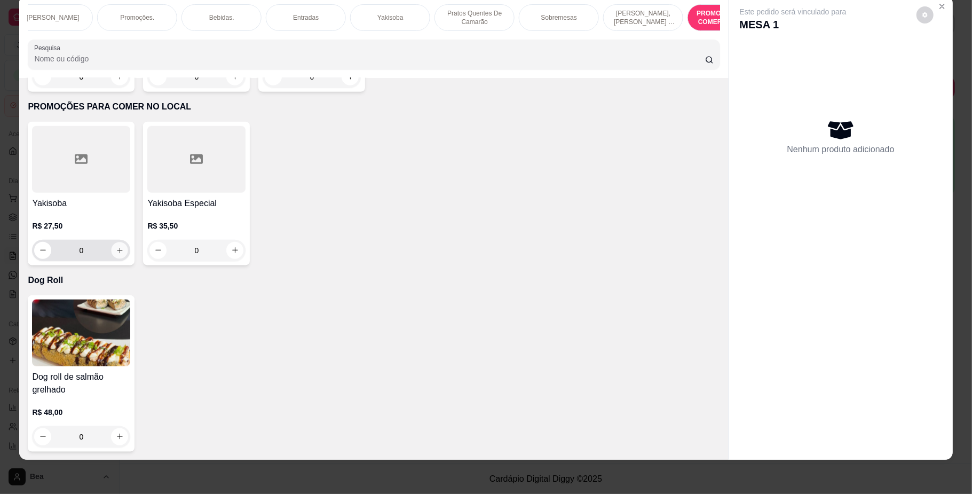
click at [116, 246] on icon "increase-product-quantity" at bounding box center [120, 250] width 8 height 8
type input "1"
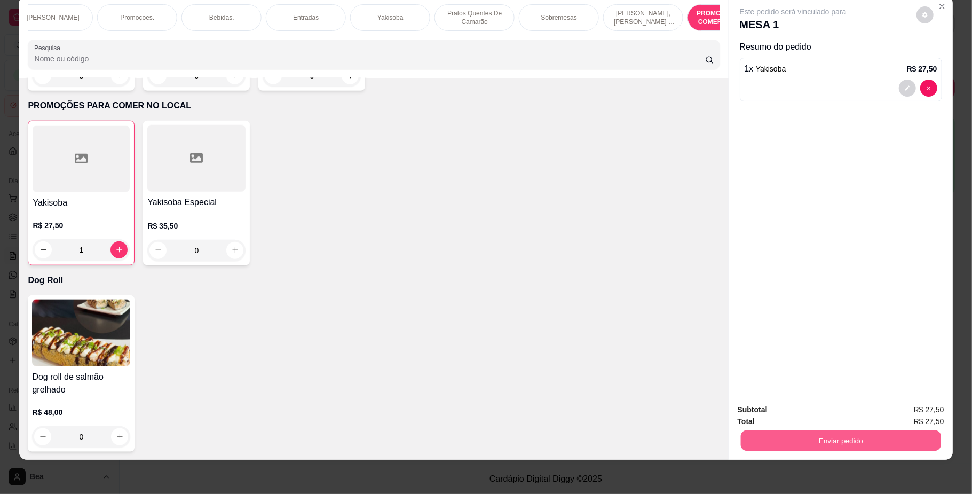
click at [765, 451] on button "Enviar pedido" at bounding box center [841, 440] width 200 height 21
click at [767, 411] on button "Não registrar e enviar pedido" at bounding box center [805, 415] width 108 height 20
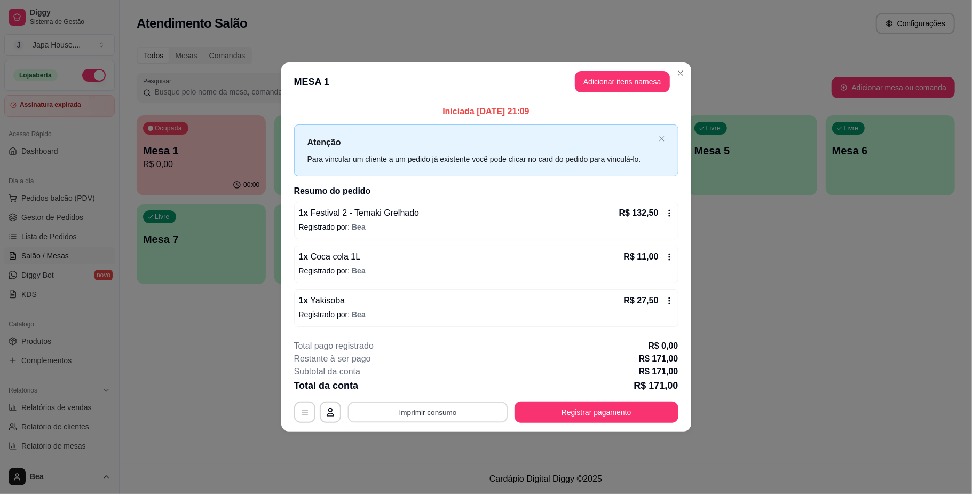
click at [478, 408] on button "Imprimir consumo" at bounding box center [428, 412] width 160 height 21
click at [447, 383] on button "IMPRESSORA" at bounding box center [430, 388] width 75 height 17
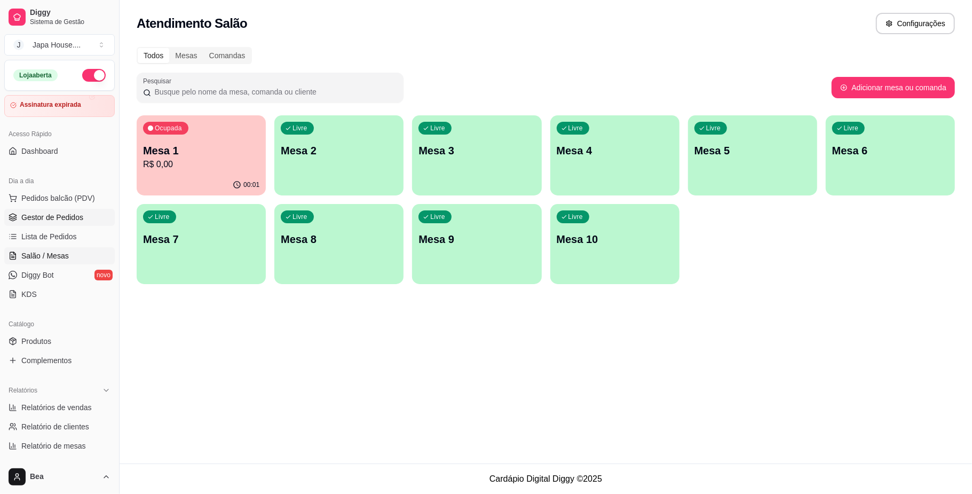
click at [75, 216] on span "Gestor de Pedidos" at bounding box center [52, 217] width 62 height 11
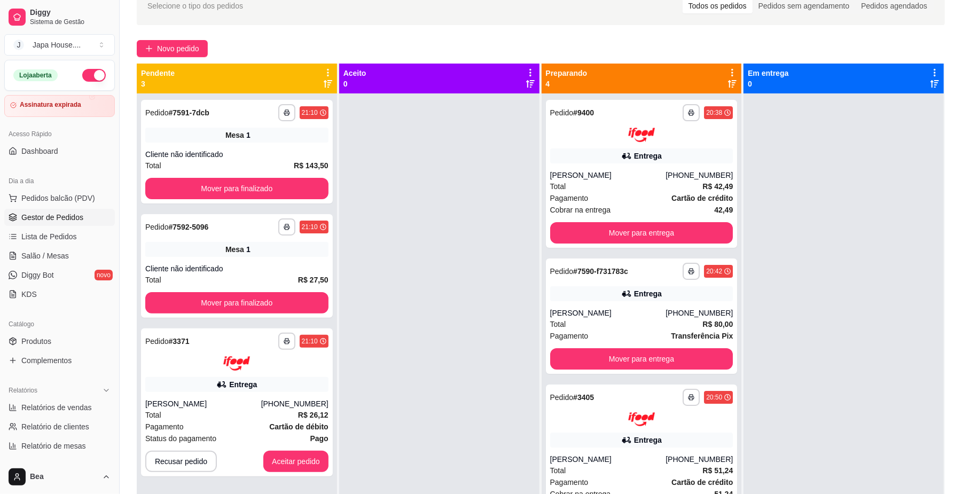
scroll to position [107, 0]
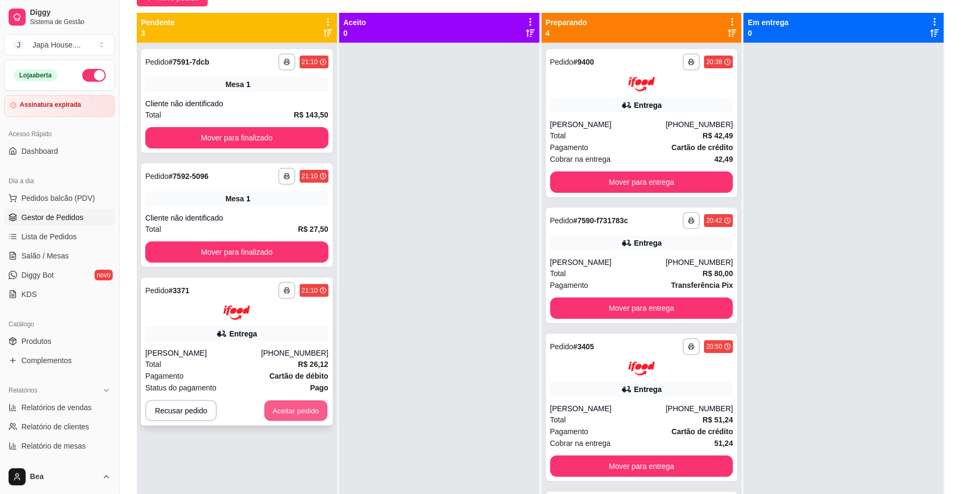
click at [296, 406] on button "Aceitar pedido" at bounding box center [295, 410] width 63 height 21
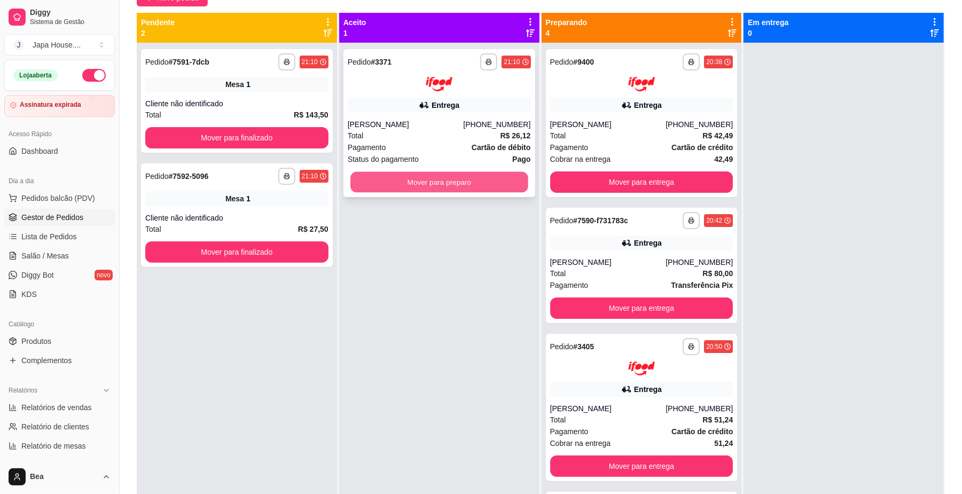
click at [456, 188] on button "Mover para preparo" at bounding box center [438, 181] width 177 height 21
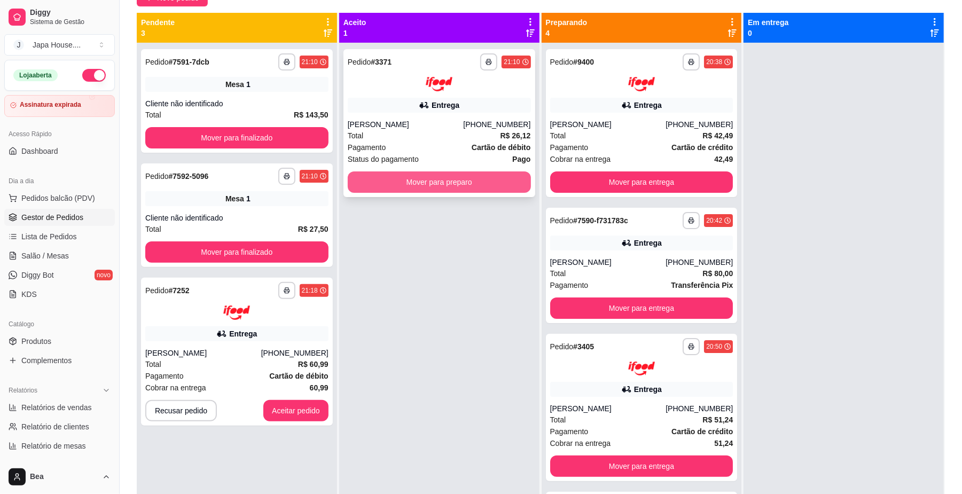
click at [453, 183] on button "Mover para preparo" at bounding box center [439, 181] width 183 height 21
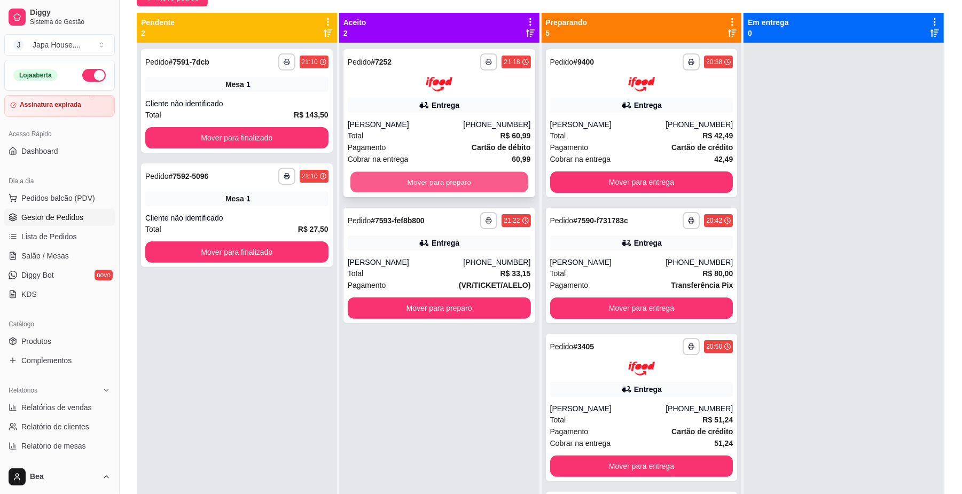
click at [468, 187] on button "Mover para preparo" at bounding box center [438, 181] width 177 height 21
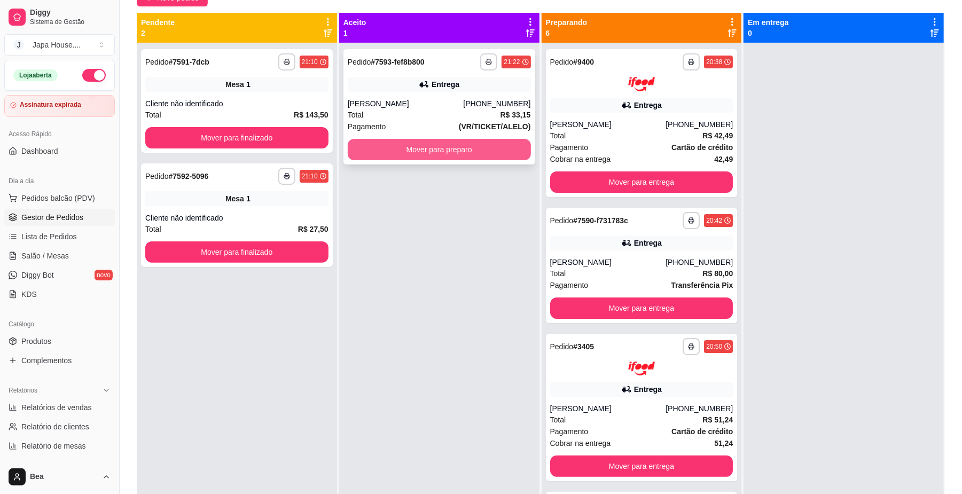
click at [434, 158] on button "Mover para preparo" at bounding box center [439, 149] width 183 height 21
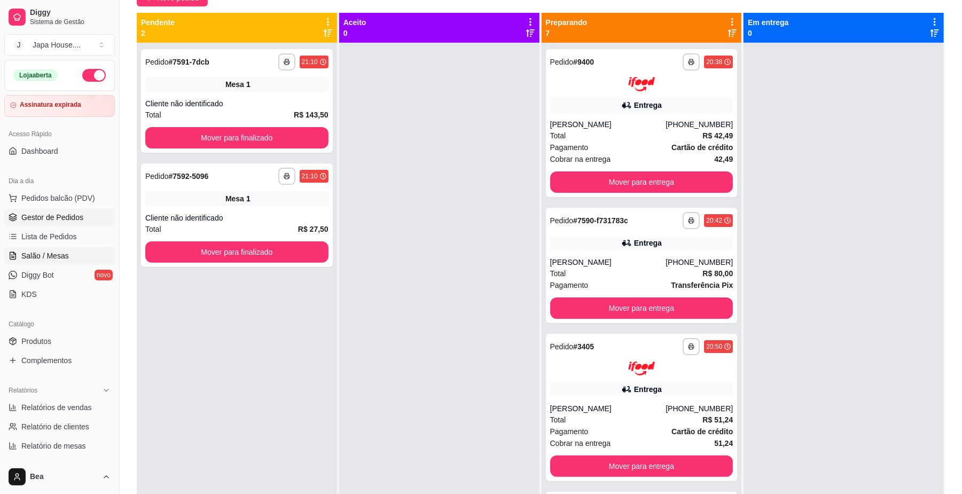
click at [64, 256] on span "Salão / Mesas" at bounding box center [45, 255] width 48 height 11
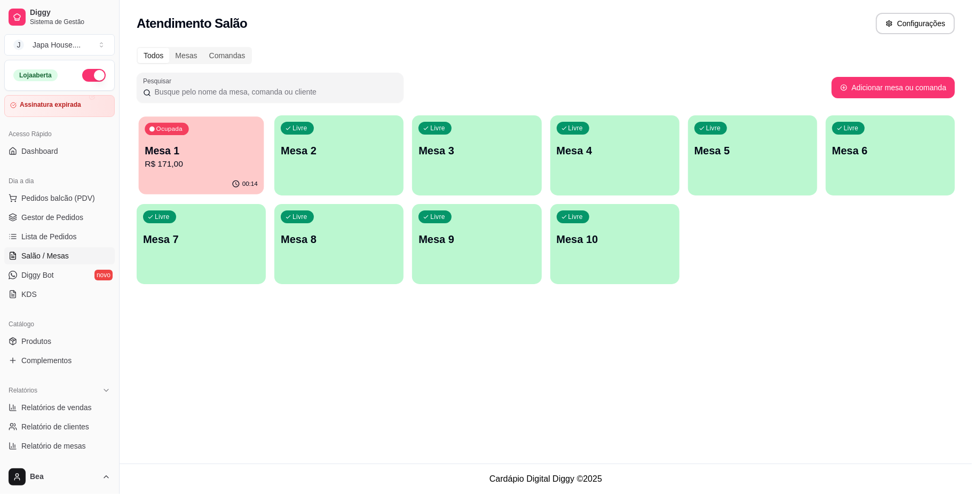
click at [221, 154] on p "Mesa 1" at bounding box center [201, 151] width 113 height 14
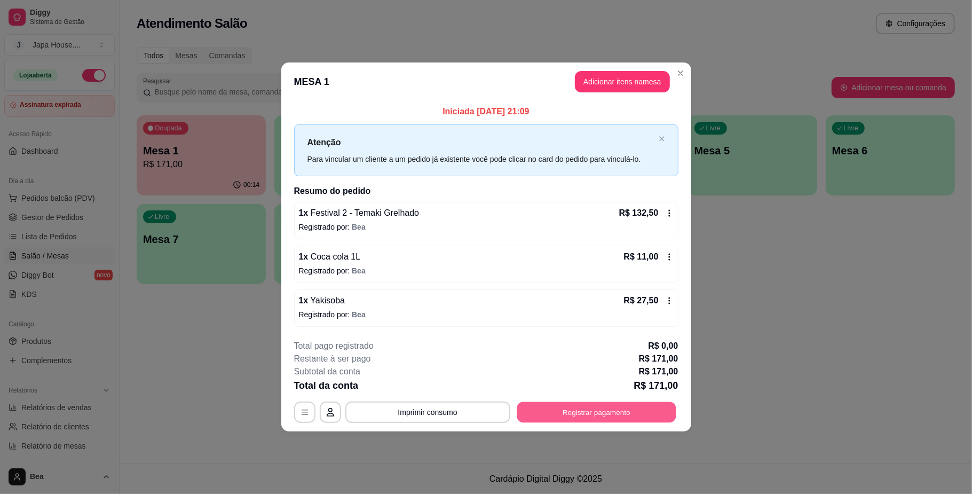
click at [564, 416] on button "Registrar pagamento" at bounding box center [596, 412] width 159 height 21
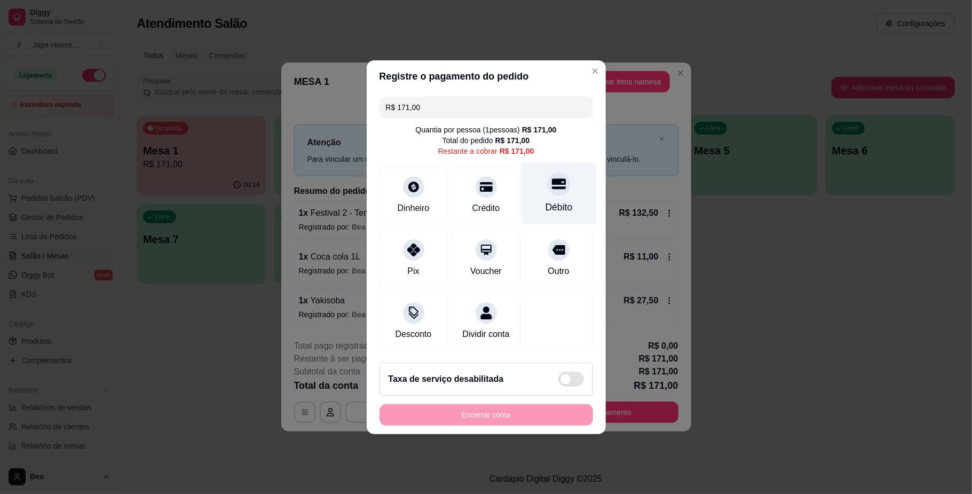
click at [530, 191] on div "Débito" at bounding box center [558, 193] width 75 height 62
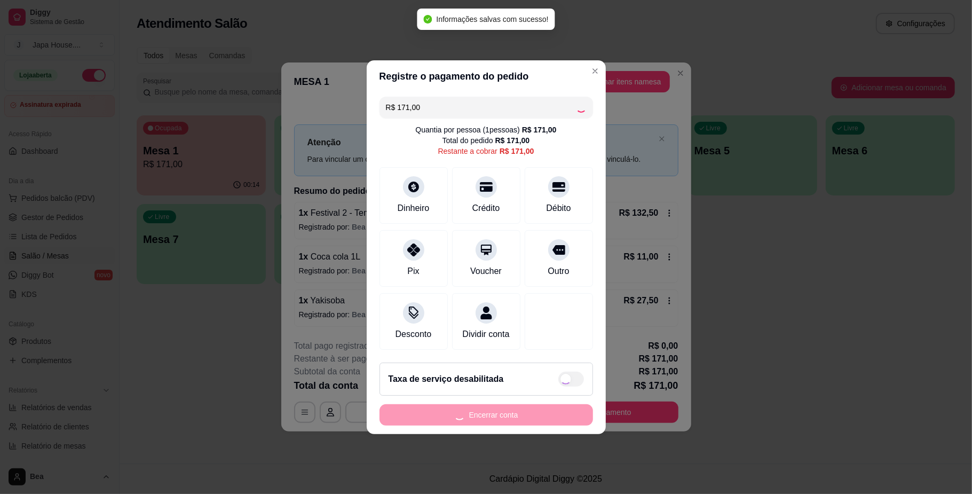
type input "R$ 0,00"
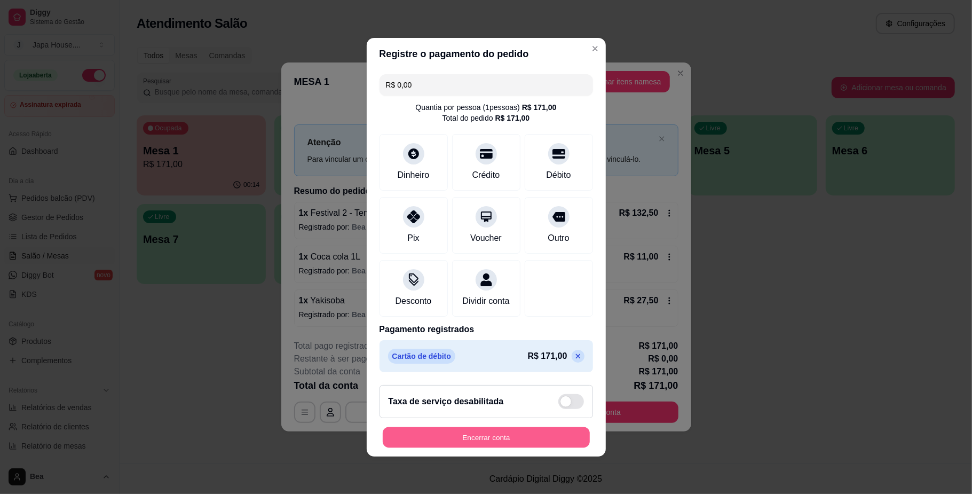
click at [487, 446] on button "Encerrar conta" at bounding box center [486, 437] width 207 height 21
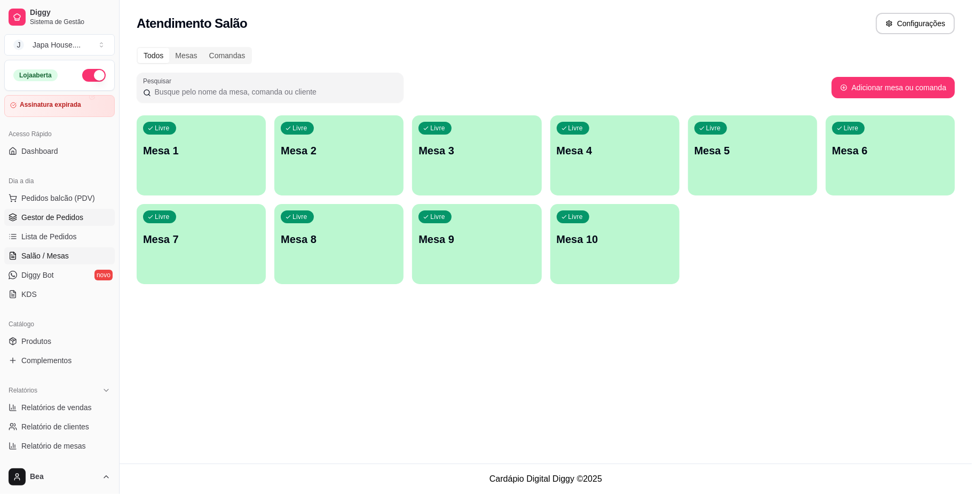
click at [67, 212] on span "Gestor de Pedidos" at bounding box center [52, 217] width 62 height 11
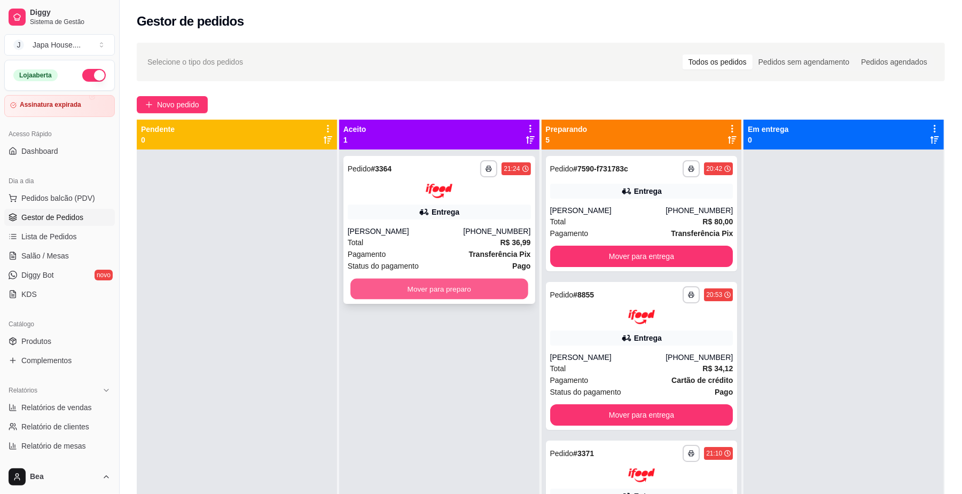
click at [469, 285] on button "Mover para preparo" at bounding box center [438, 288] width 177 height 21
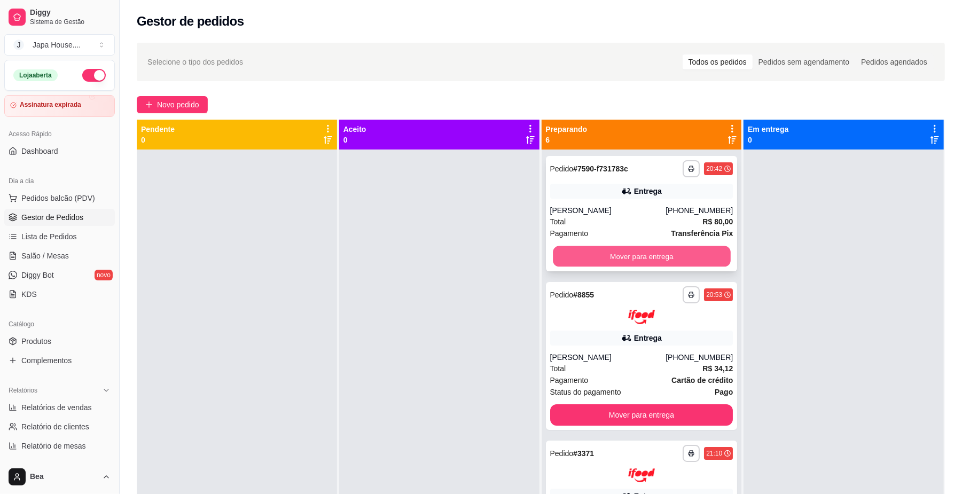
click at [603, 259] on button "Mover para entrega" at bounding box center [641, 256] width 177 height 21
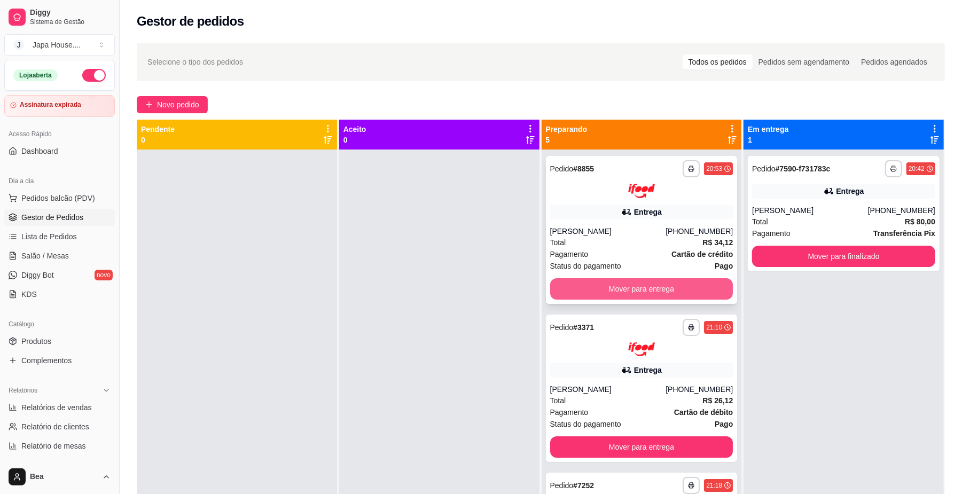
click at [637, 287] on button "Mover para entrega" at bounding box center [641, 288] width 183 height 21
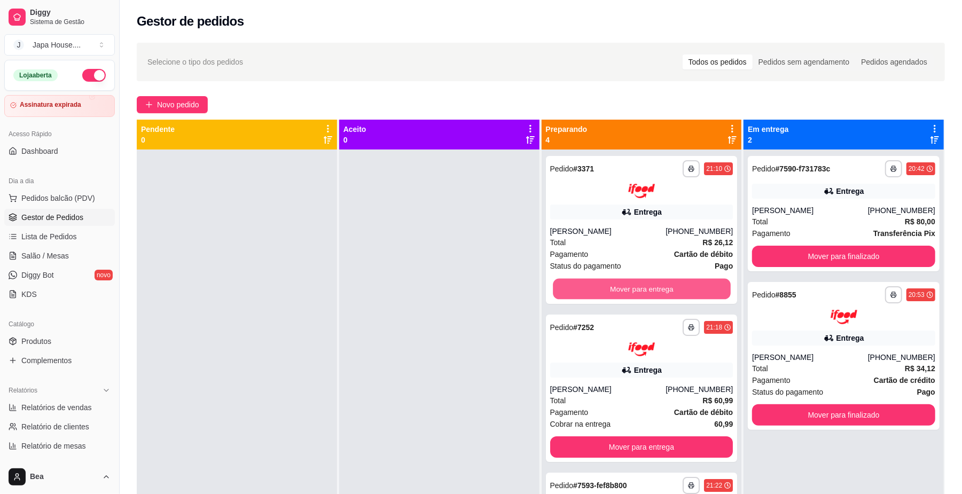
click at [637, 287] on button "Mover para entrega" at bounding box center [641, 288] width 177 height 21
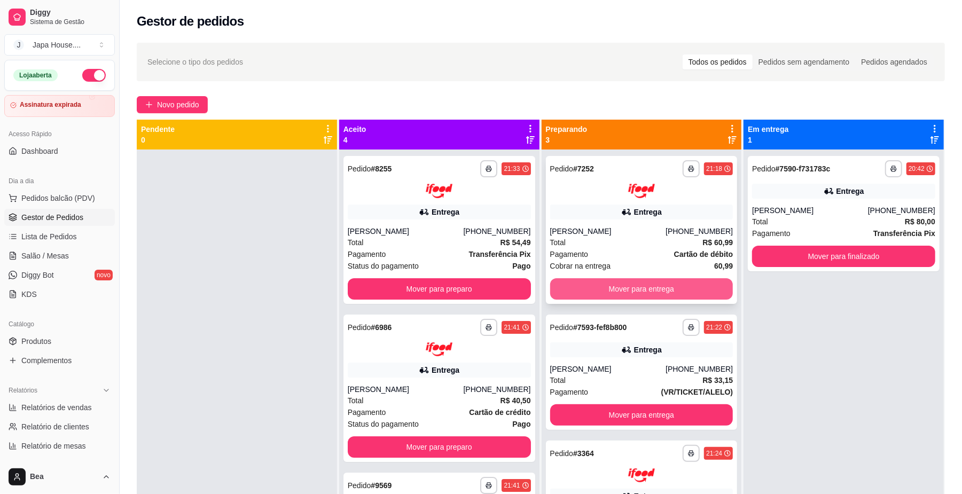
click at [637, 287] on button "Mover para entrega" at bounding box center [641, 288] width 183 height 21
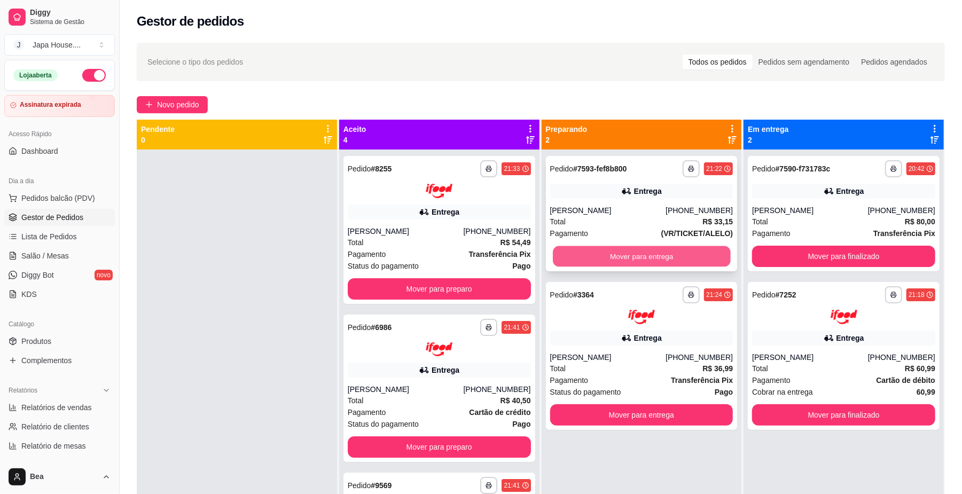
click at [608, 262] on button "Mover para entrega" at bounding box center [641, 256] width 177 height 21
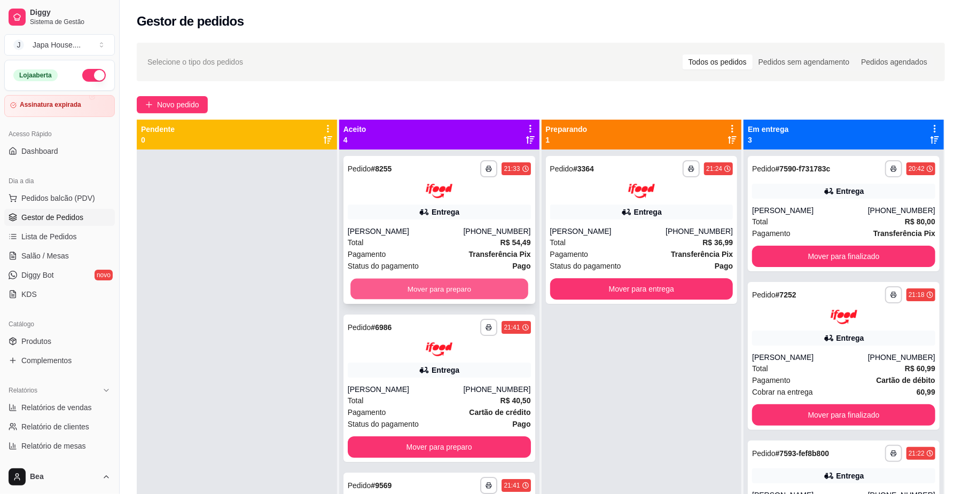
click at [483, 291] on button "Mover para preparo" at bounding box center [438, 288] width 177 height 21
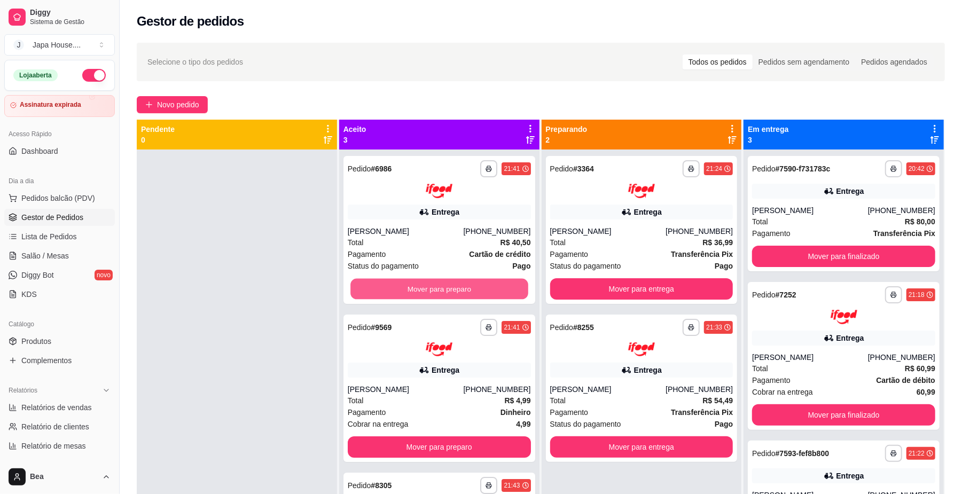
click at [483, 291] on button "Mover para preparo" at bounding box center [438, 288] width 177 height 21
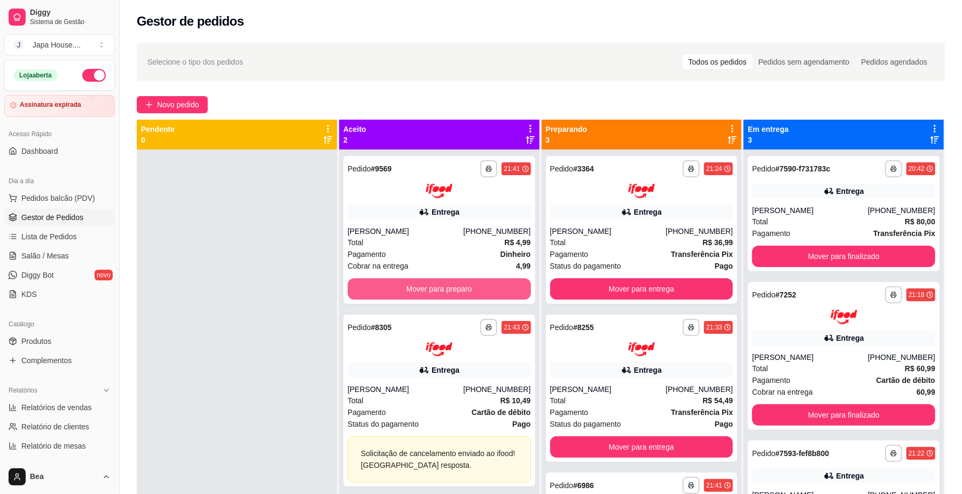
click at [483, 291] on button "Mover para preparo" at bounding box center [439, 288] width 183 height 21
